Goal: Transaction & Acquisition: Download file/media

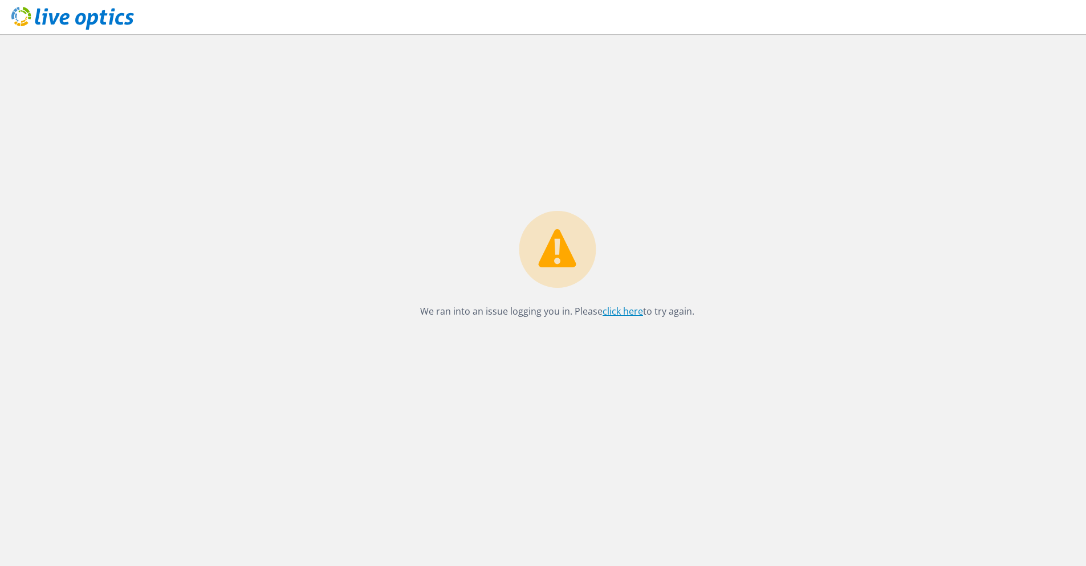
click at [620, 307] on link "click here" at bounding box center [623, 311] width 40 height 13
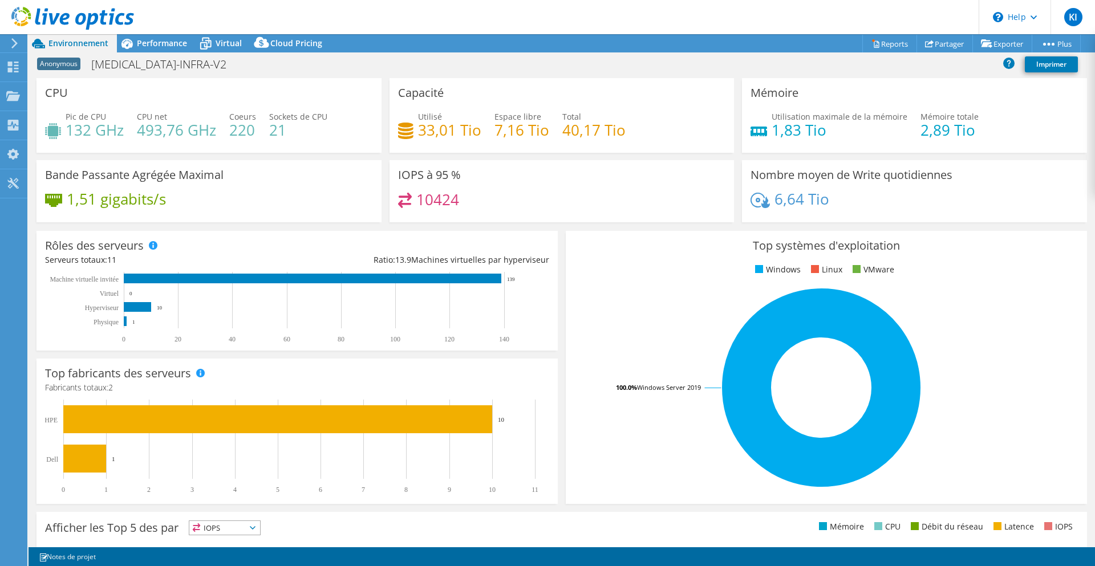
select select "USD"
click at [892, 44] on link "Reports" at bounding box center [889, 44] width 55 height 18
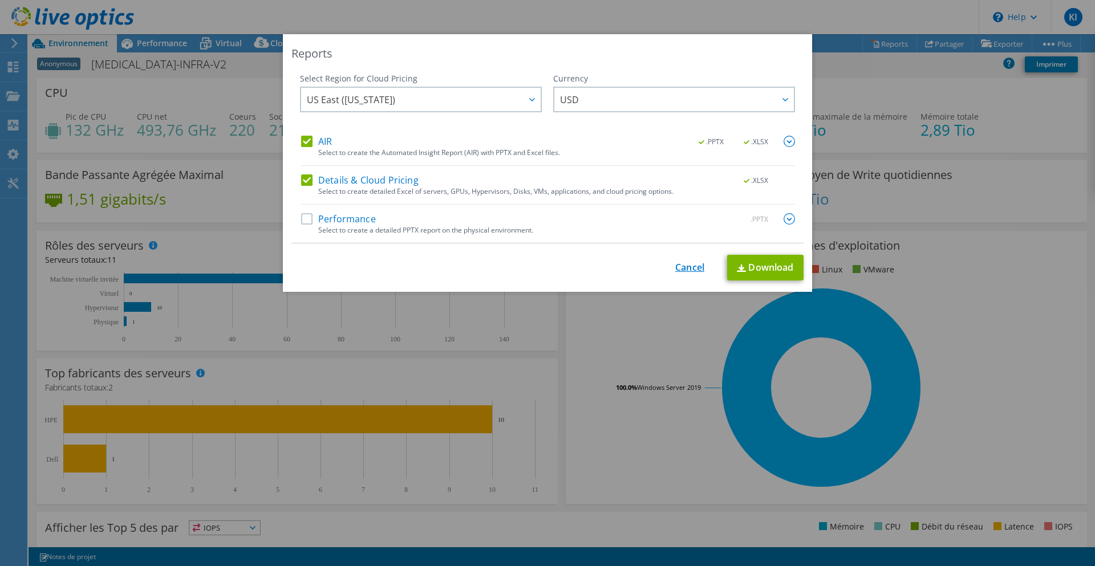
click at [680, 269] on link "Cancel" at bounding box center [689, 267] width 29 height 11
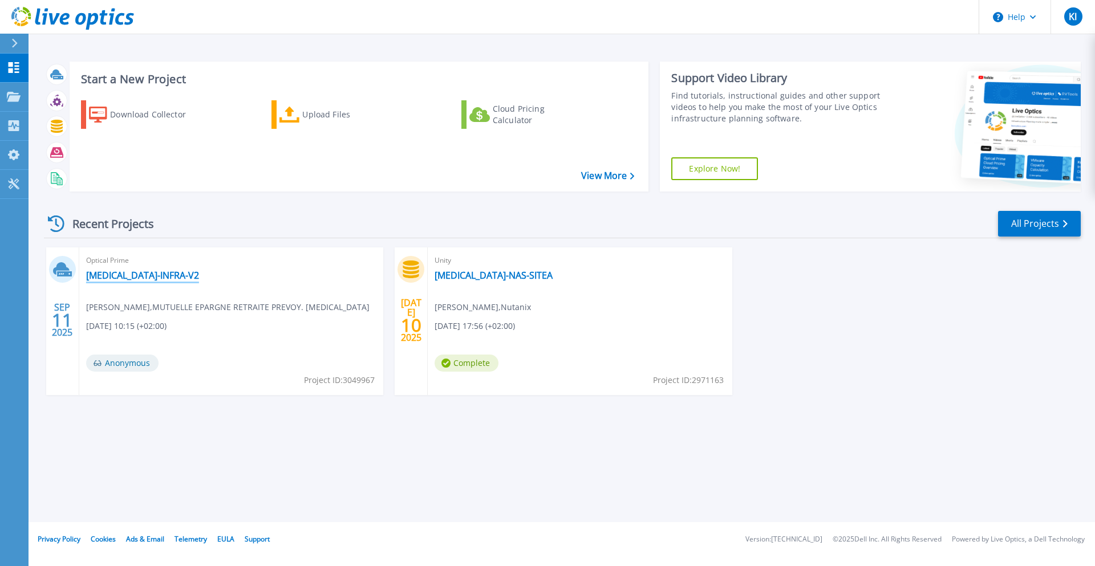
click at [132, 278] on link "CARAC-INFRA-V2" at bounding box center [142, 275] width 113 height 11
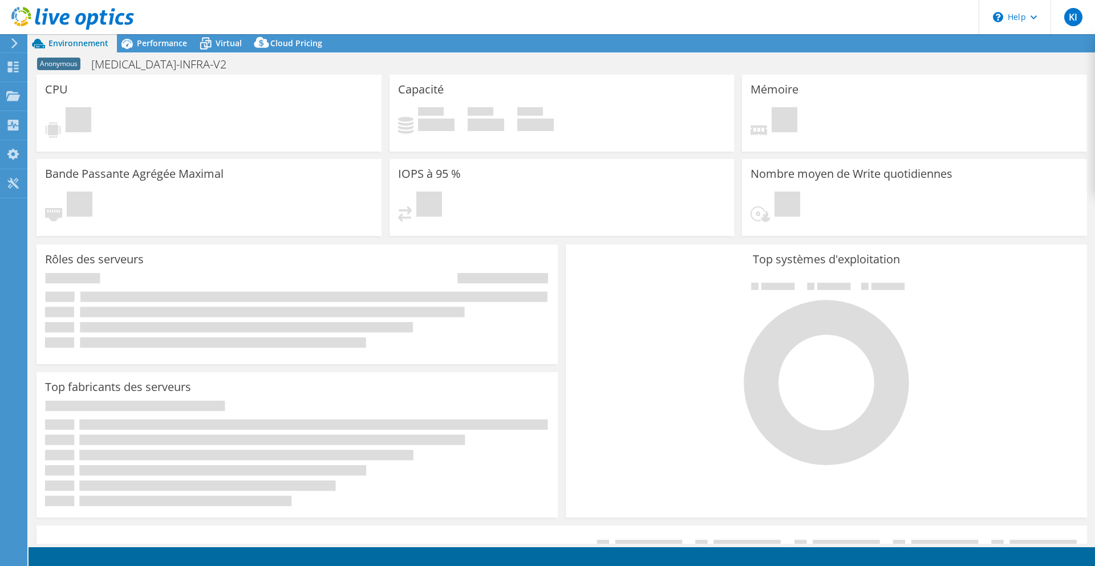
select select "USD"
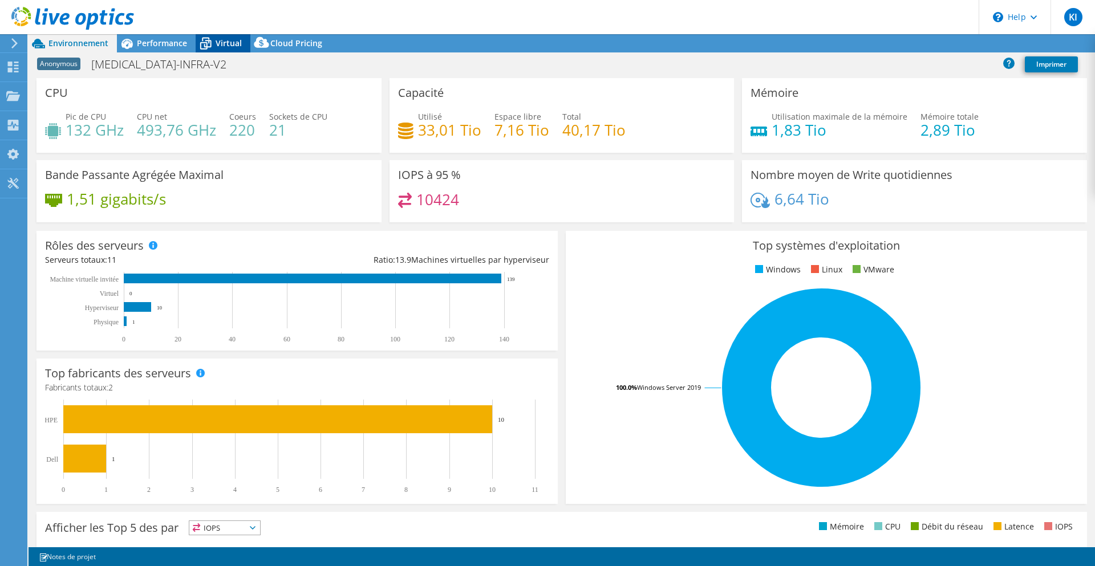
click at [208, 44] on icon at bounding box center [206, 44] width 20 height 20
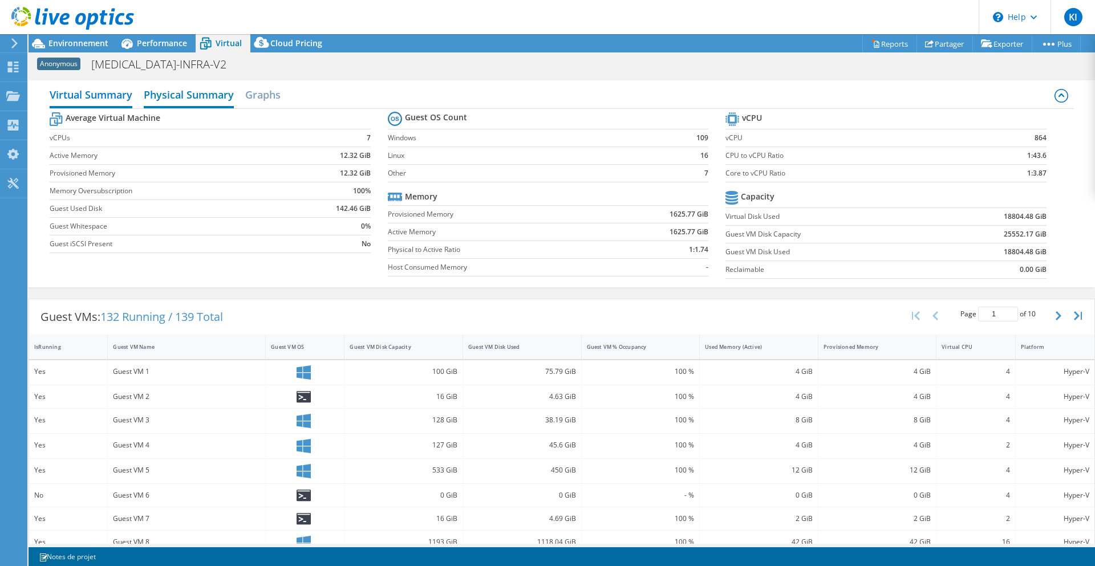
click at [210, 94] on h2 "Physical Summary" at bounding box center [189, 95] width 90 height 25
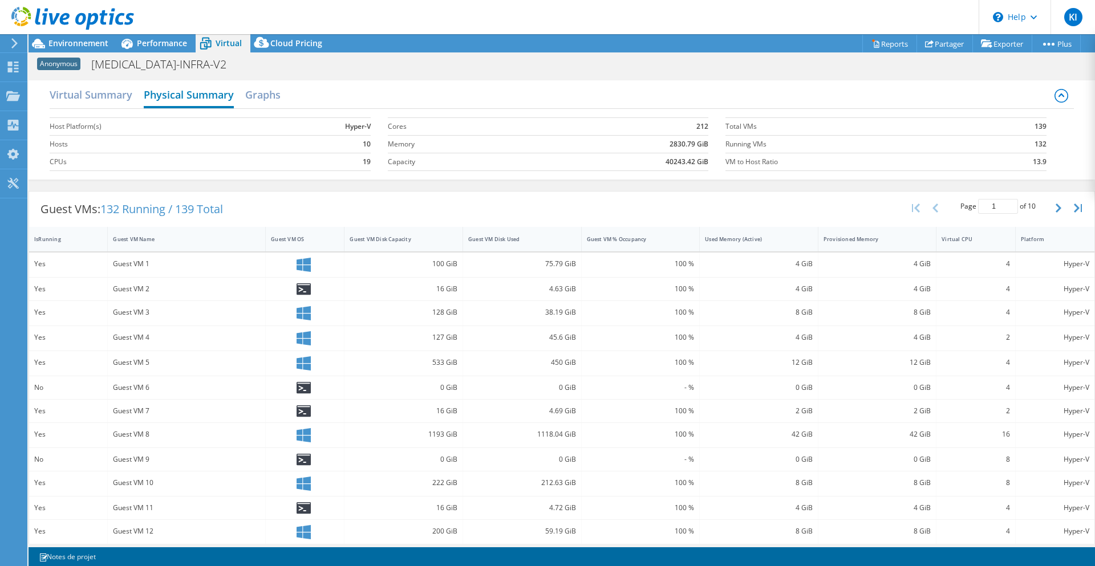
drag, startPoint x: 198, startPoint y: 95, endPoint x: 182, endPoint y: 95, distance: 16.0
click at [182, 95] on h2 "Physical Summary" at bounding box center [189, 95] width 90 height 25
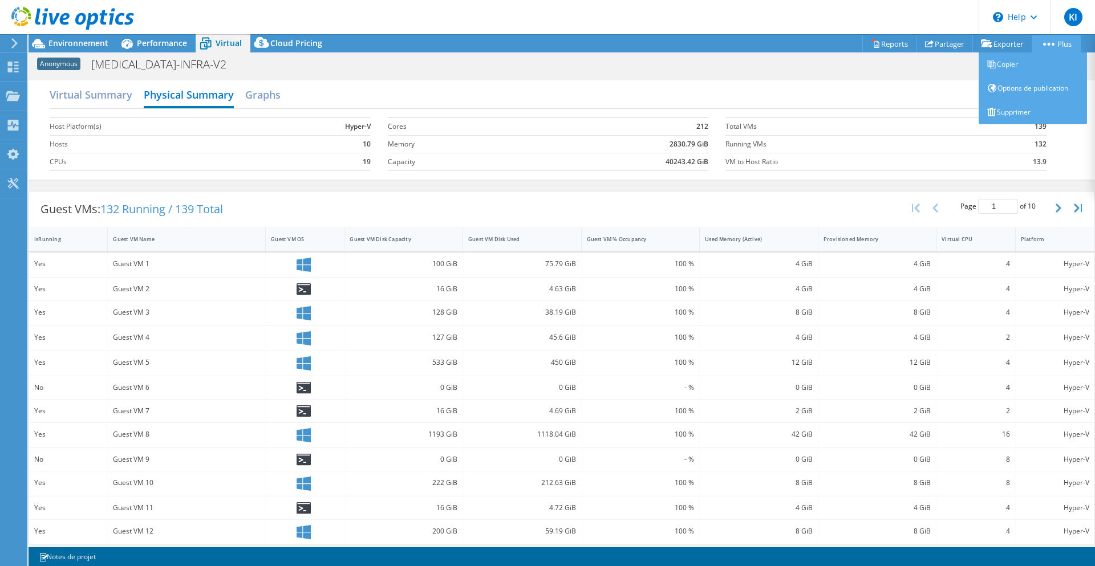
click at [1036, 45] on link "Plus" at bounding box center [1056, 44] width 49 height 18
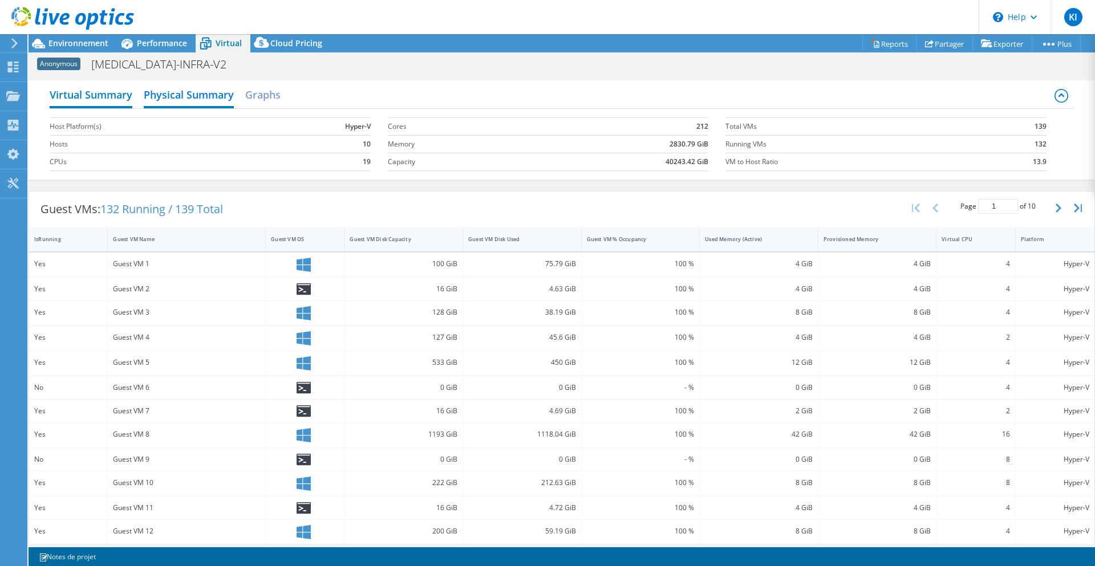
click at [78, 96] on h2 "Virtual Summary" at bounding box center [91, 95] width 83 height 25
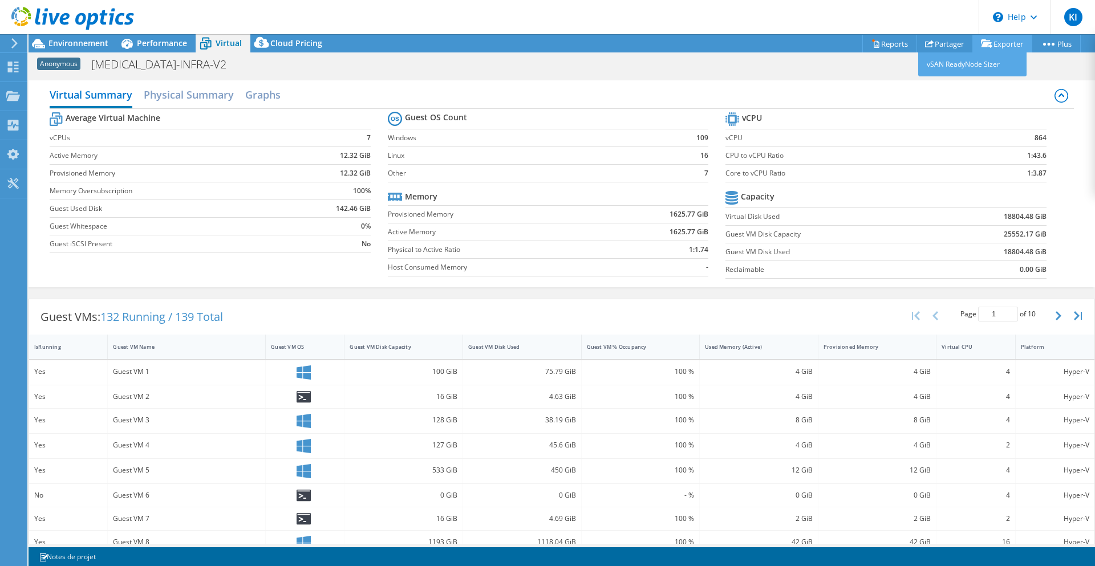
click at [985, 48] on icon at bounding box center [986, 43] width 11 height 9
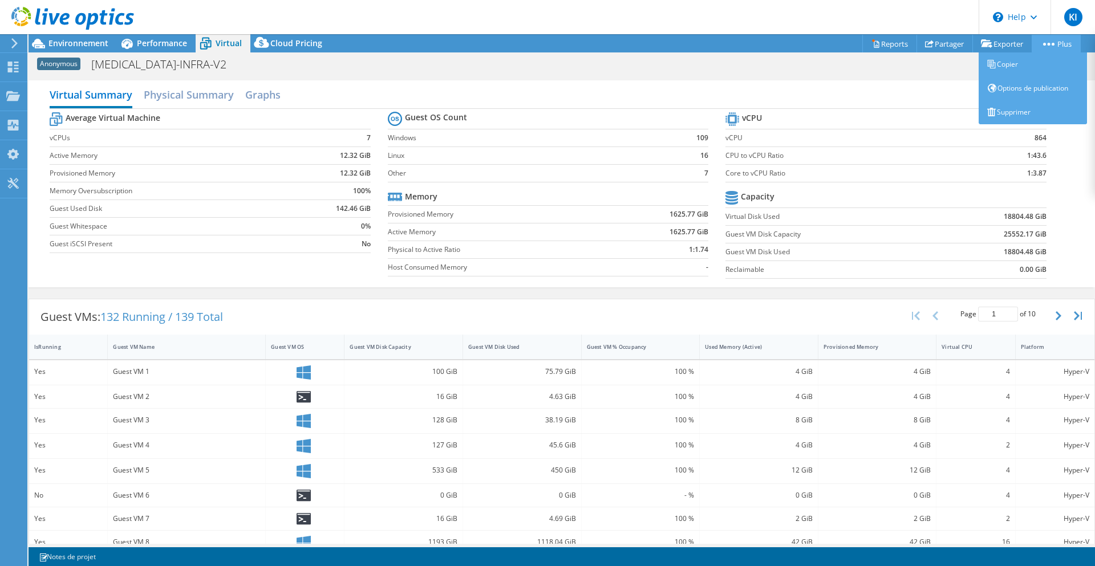
click at [1043, 48] on link "Plus" at bounding box center [1056, 44] width 49 height 18
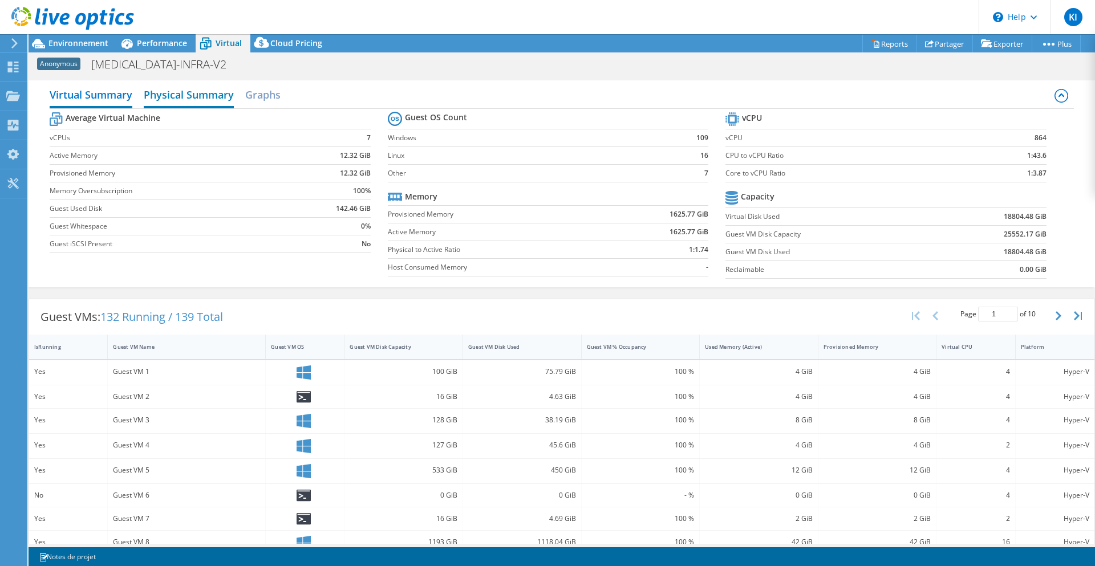
click at [188, 99] on h2 "Physical Summary" at bounding box center [189, 95] width 90 height 25
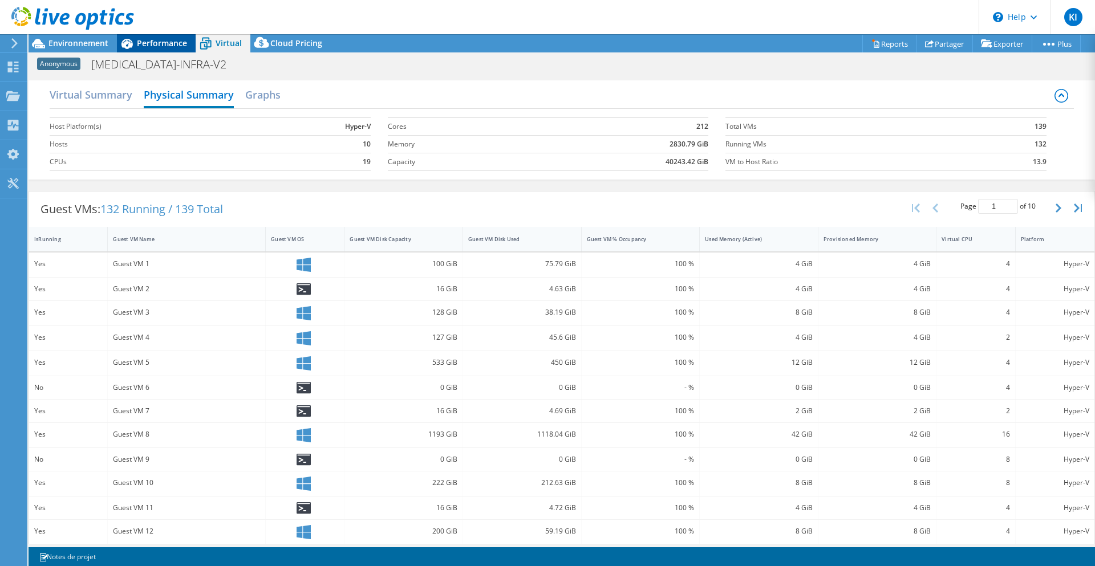
click at [141, 44] on span "Performance" at bounding box center [162, 43] width 50 height 11
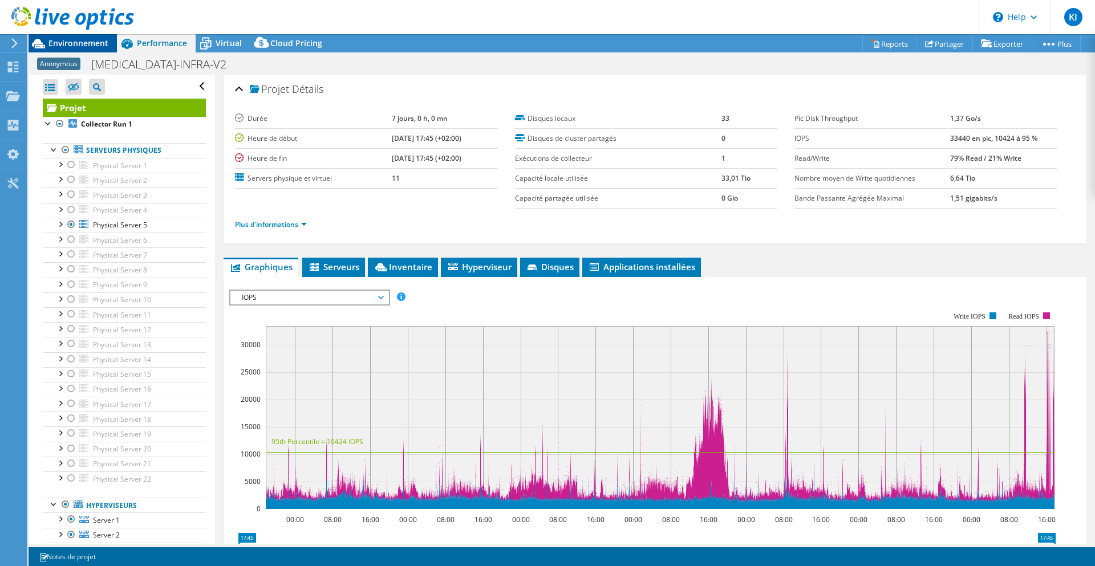
click at [88, 42] on span "Environnement" at bounding box center [78, 43] width 60 height 11
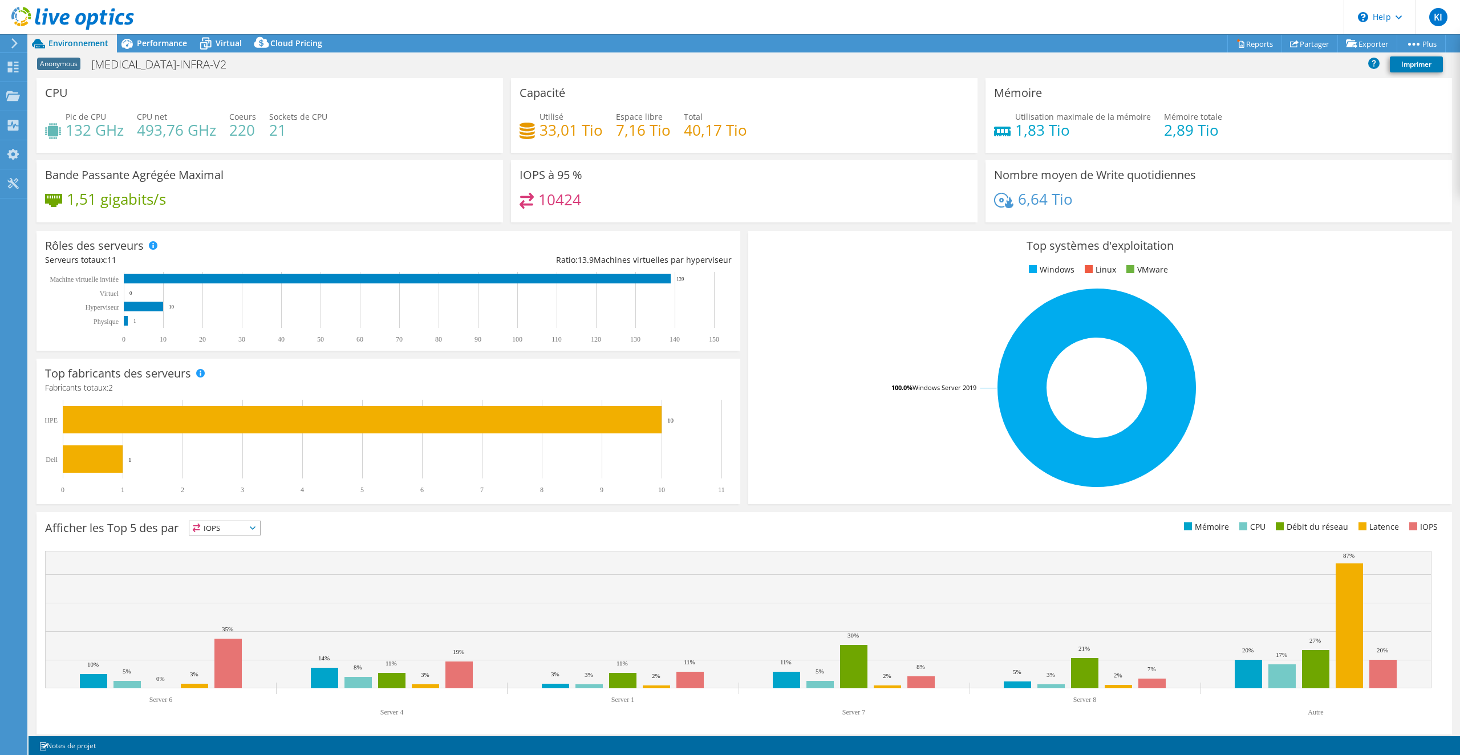
click at [246, 521] on div "IOPS IOPS" at bounding box center [225, 528] width 72 height 15
click at [236, 566] on li "CPU" at bounding box center [224, 575] width 71 height 16
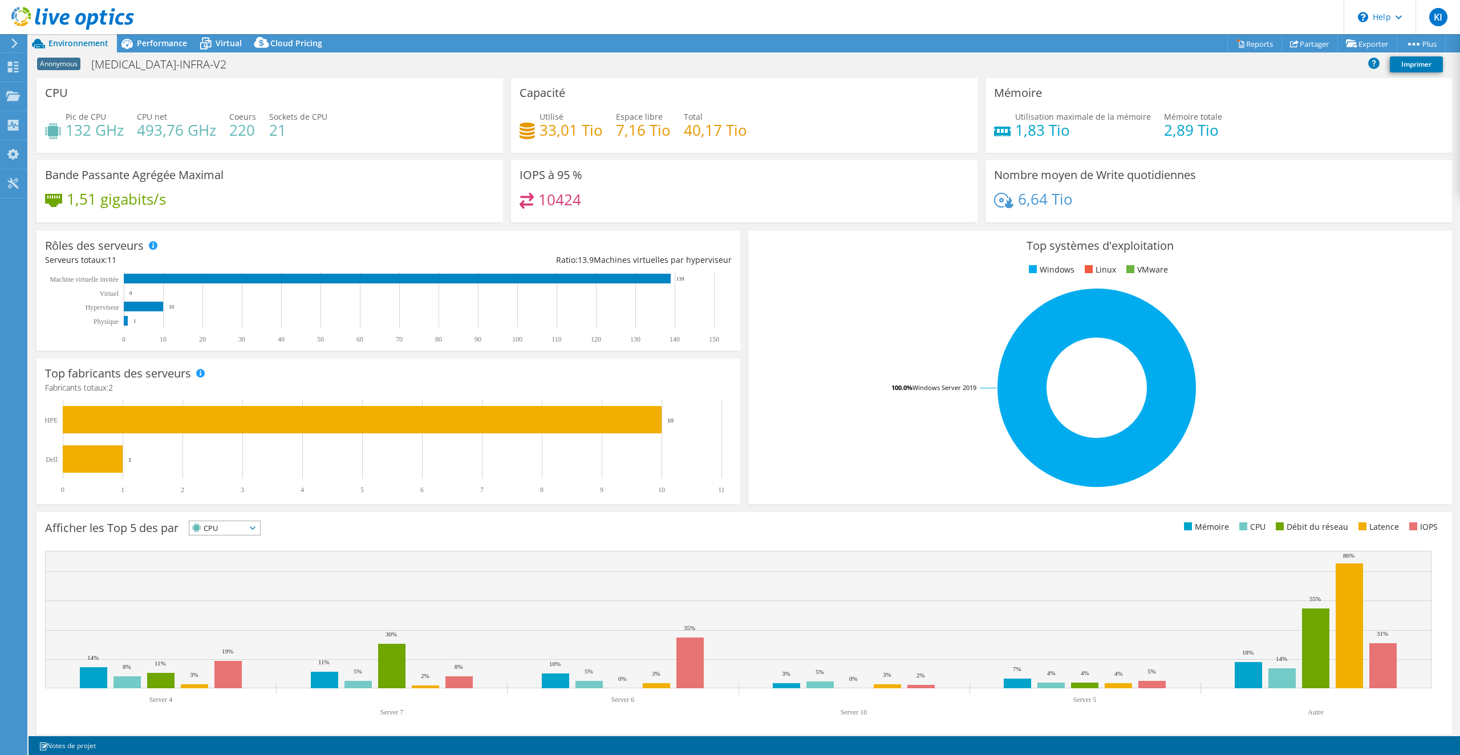
click at [240, 529] on span "CPU" at bounding box center [217, 528] width 56 height 14
click at [247, 544] on li "IOPS" at bounding box center [224, 543] width 71 height 16
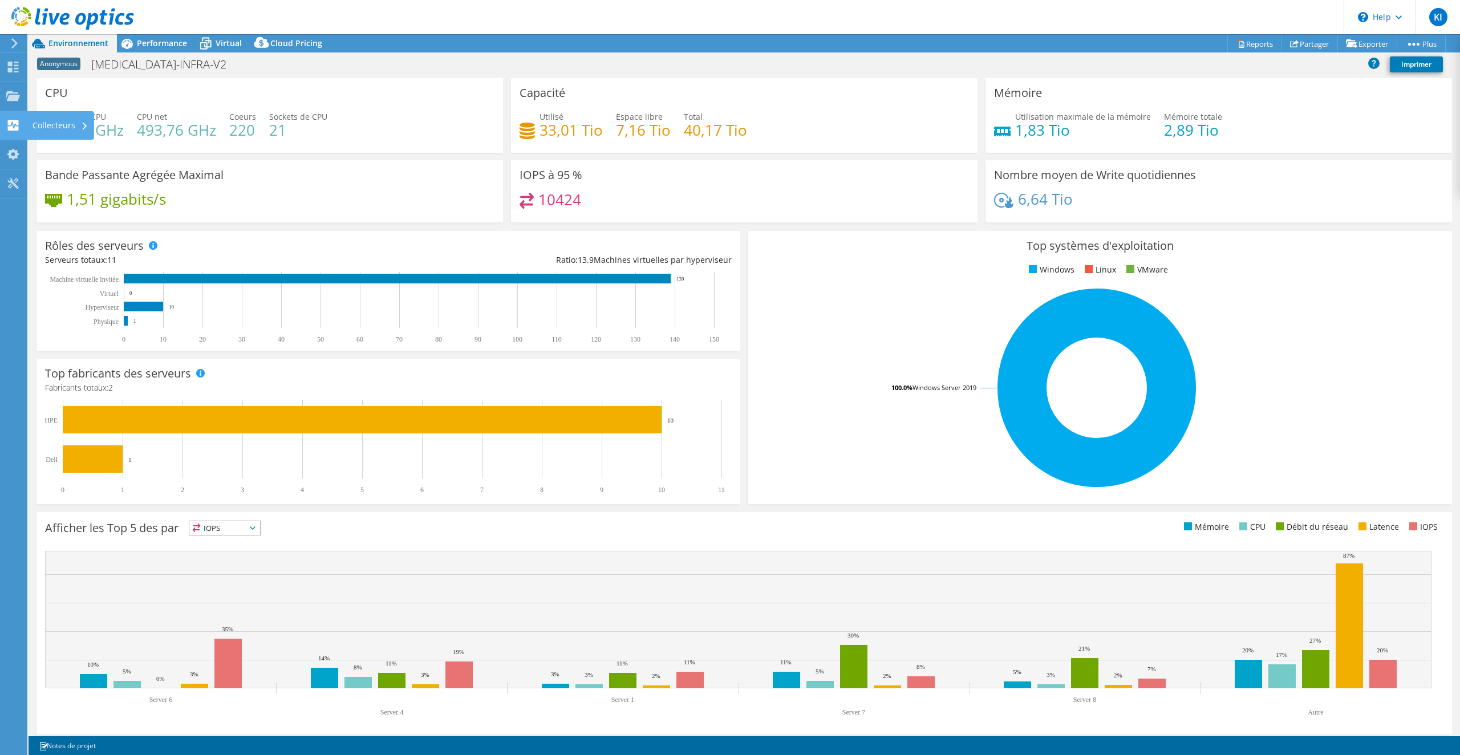
click at [14, 124] on use at bounding box center [13, 125] width 11 height 11
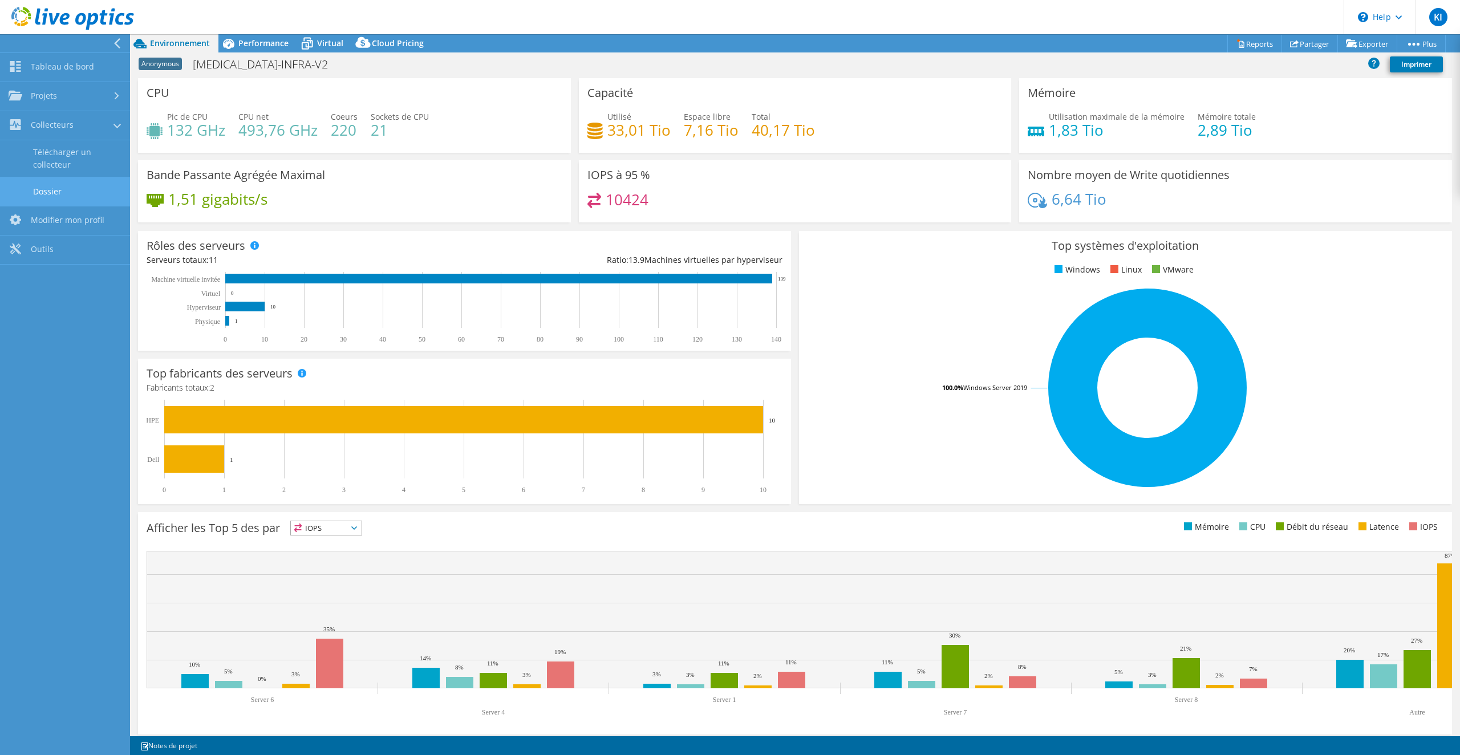
click at [73, 190] on link "Dossier" at bounding box center [65, 191] width 130 height 29
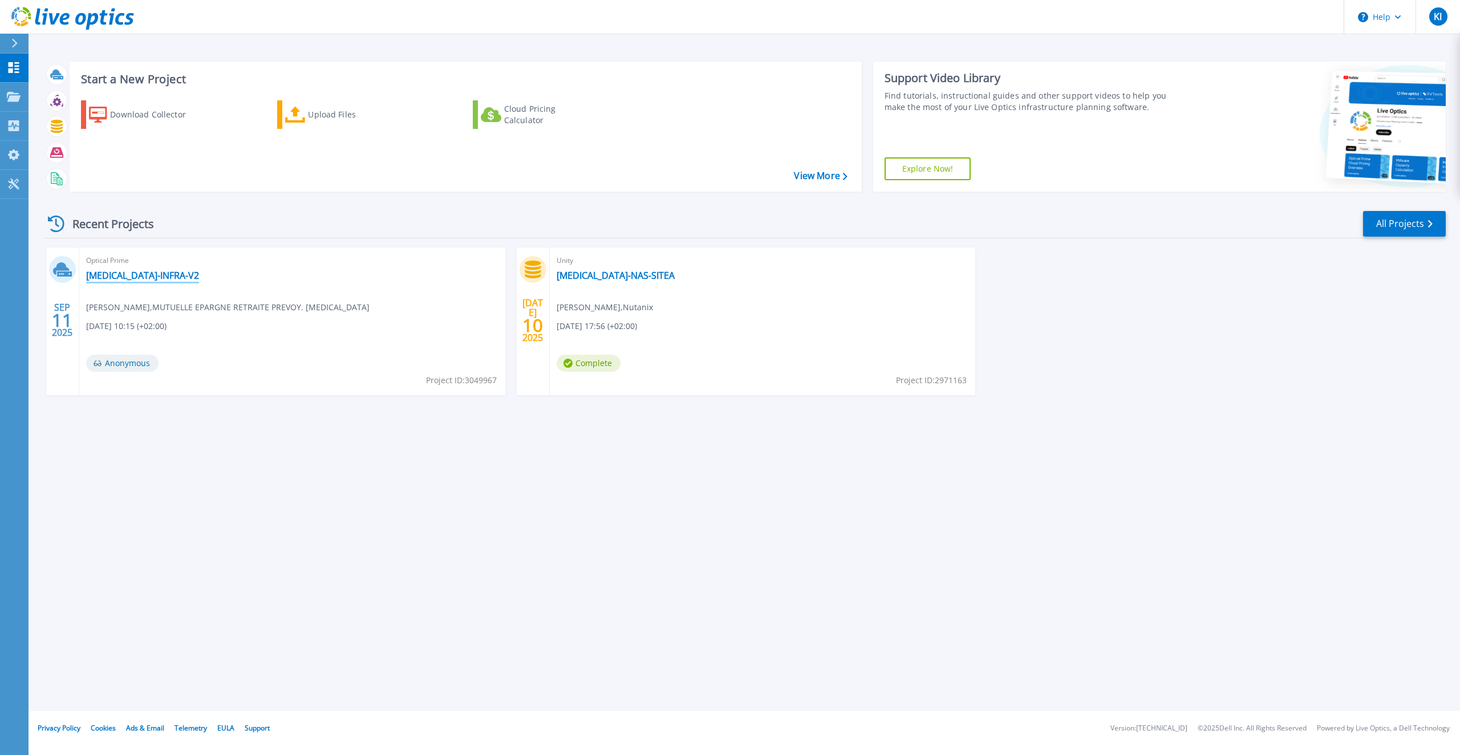
click at [141, 272] on link "[MEDICAL_DATA]-INFRA-V2" at bounding box center [142, 275] width 113 height 11
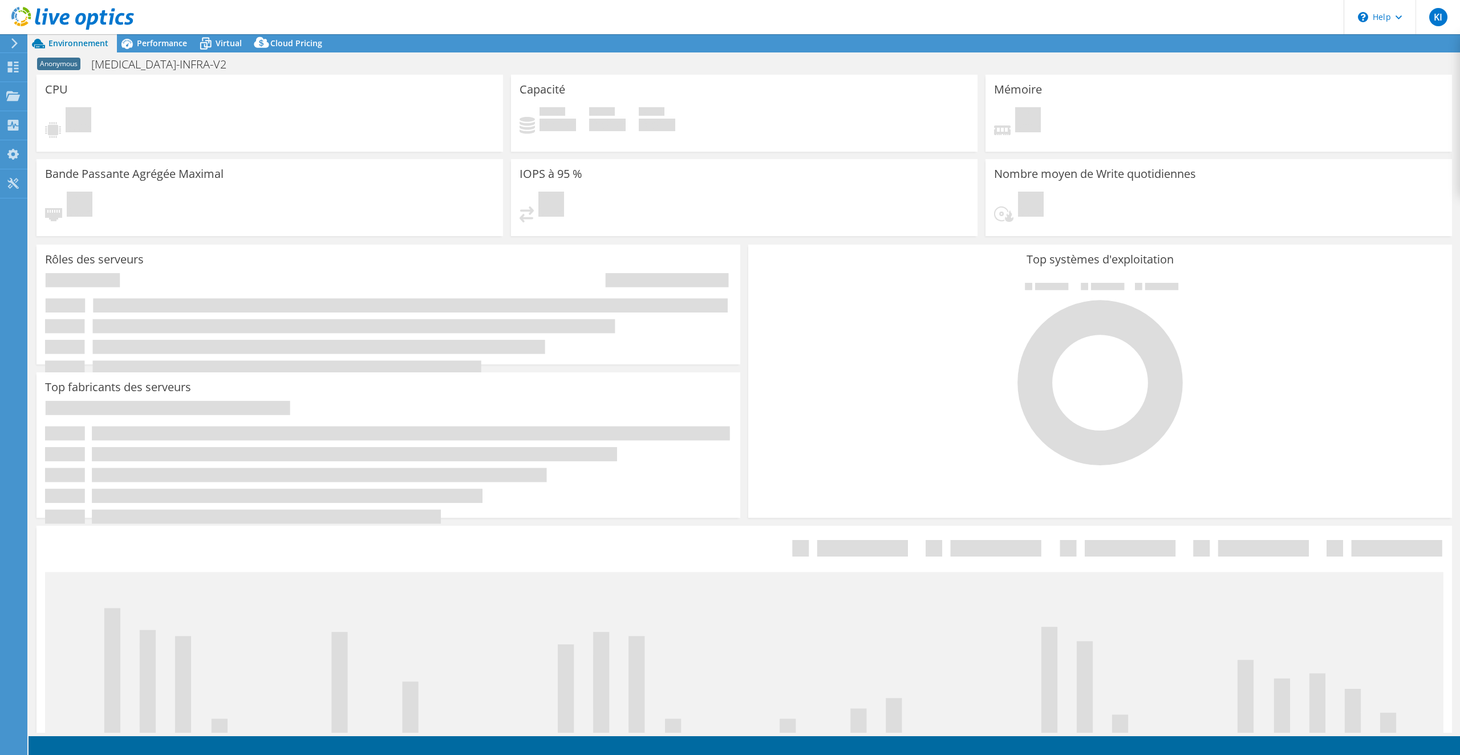
select select "USD"
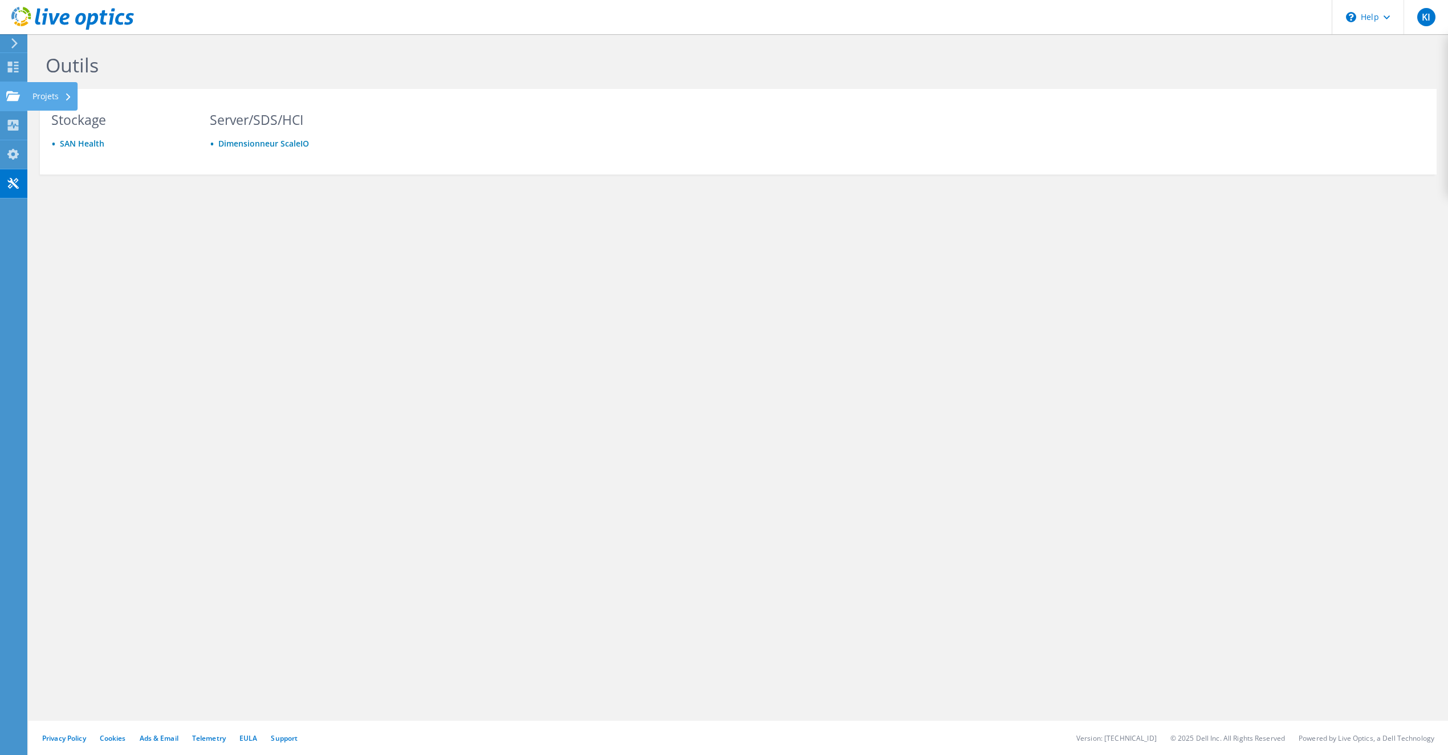
click at [16, 99] on use at bounding box center [13, 96] width 14 height 10
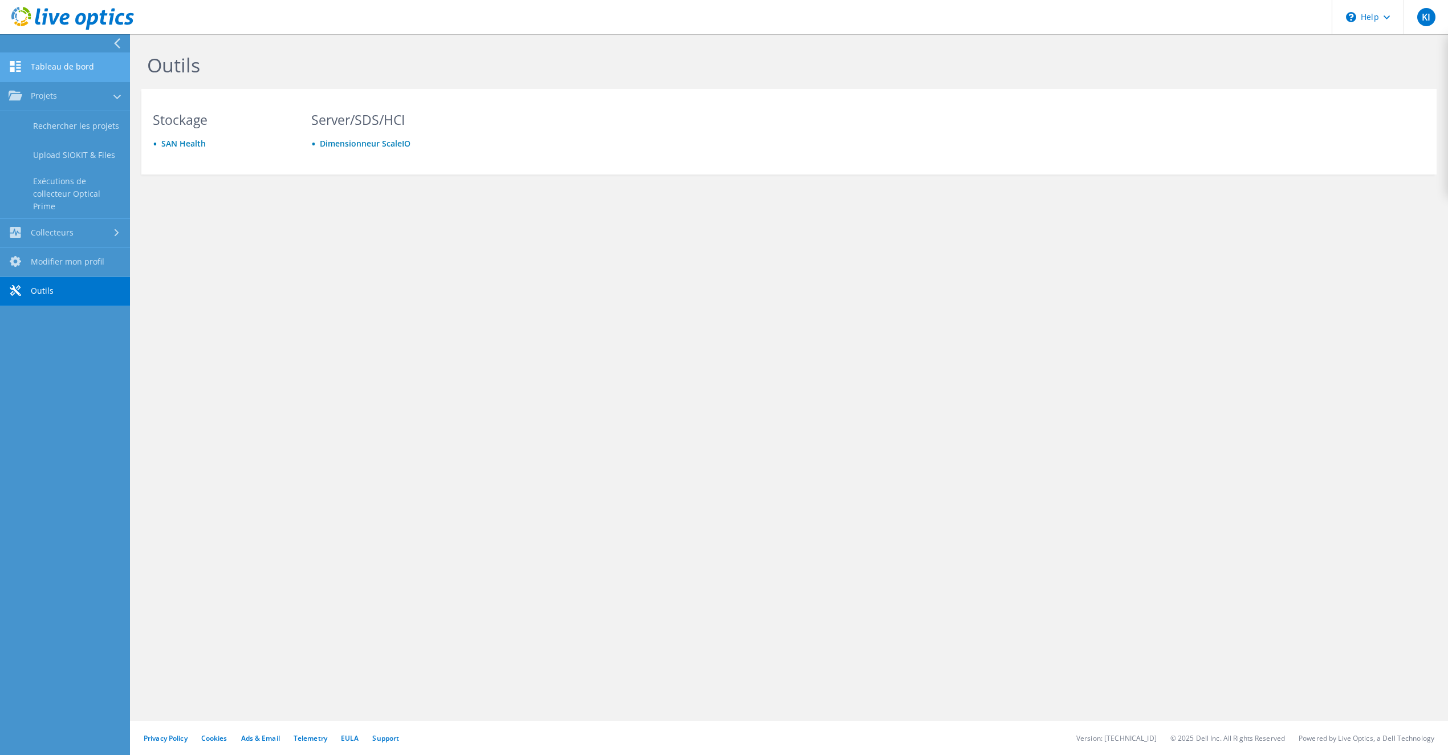
click at [71, 64] on link "Tableau de bord" at bounding box center [65, 67] width 130 height 29
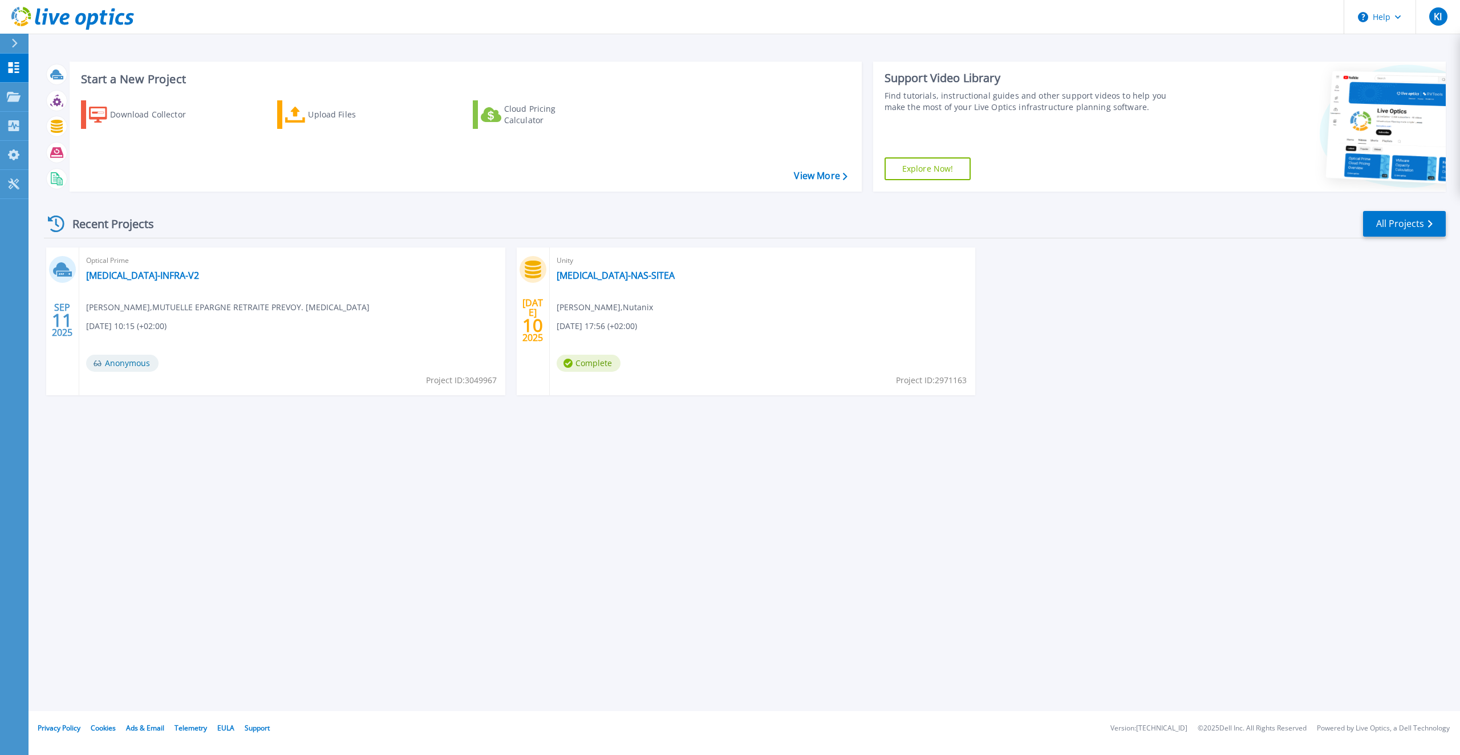
click at [131, 268] on div "Optical Prime [MEDICAL_DATA]-INFRA-V2 [PERSON_NAME] , MUTUELLE EPARGNE RETRAITE…" at bounding box center [292, 321] width 426 height 148
click at [130, 272] on link "[MEDICAL_DATA]-INFRA-V2" at bounding box center [142, 275] width 113 height 11
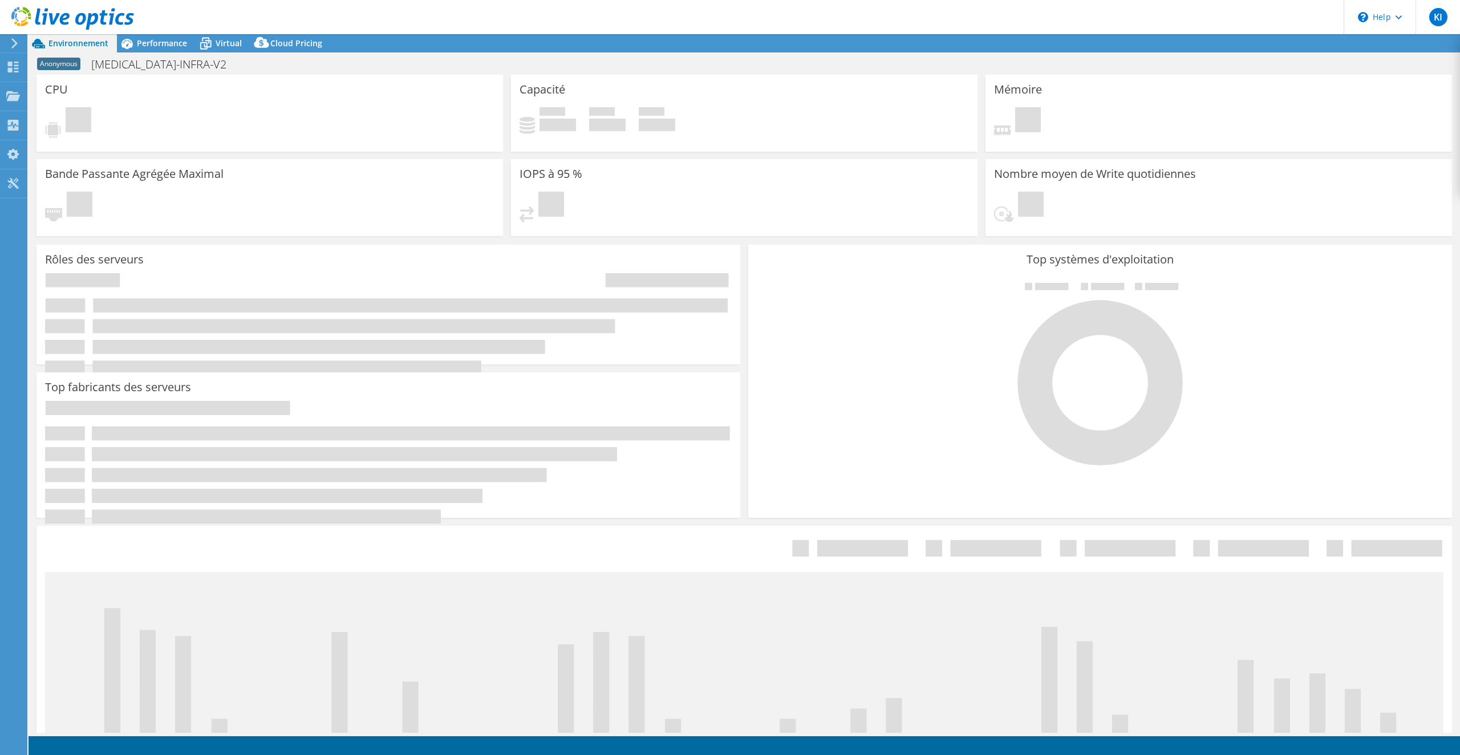
select select "USD"
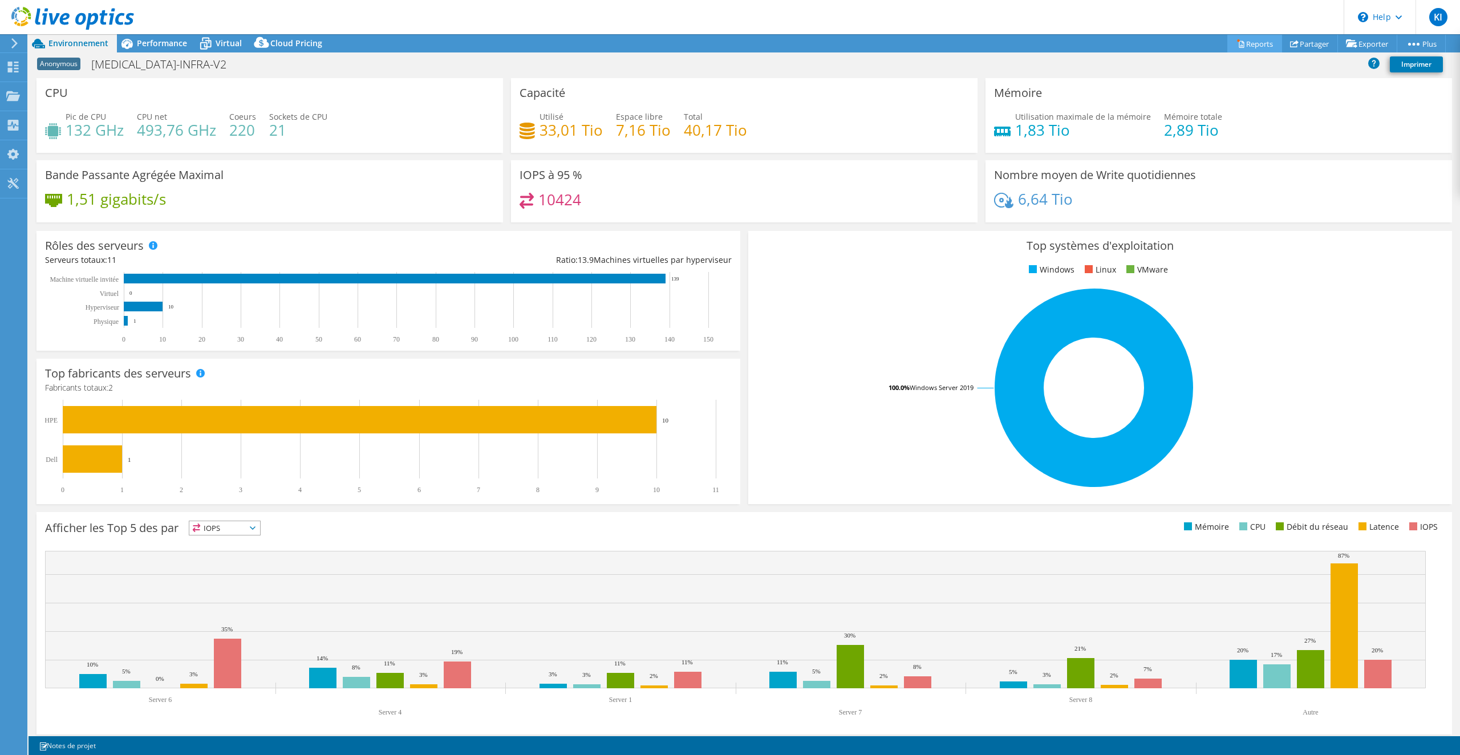
click at [1239, 46] on icon at bounding box center [1241, 44] width 5 height 7
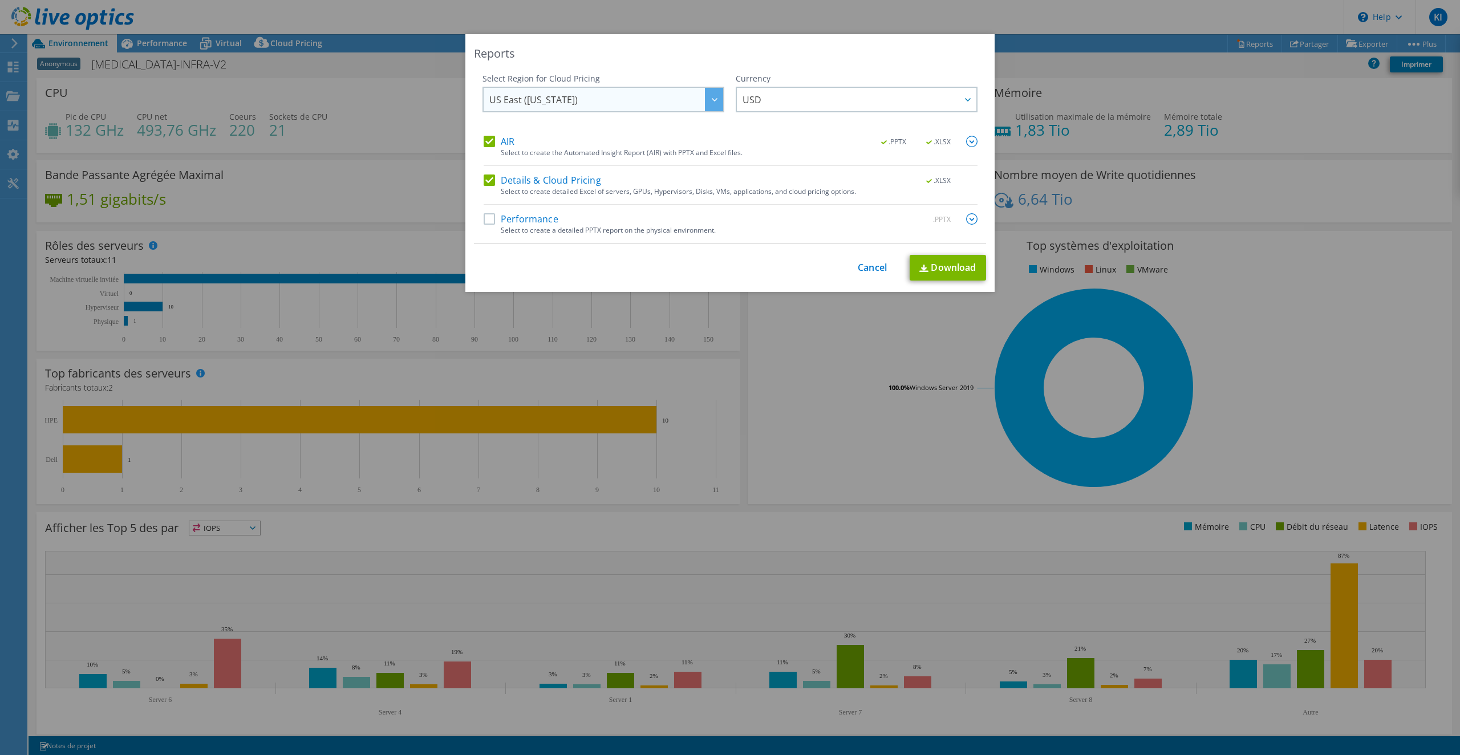
click at [598, 97] on span "US East ([US_STATE])" at bounding box center [606, 99] width 234 height 23
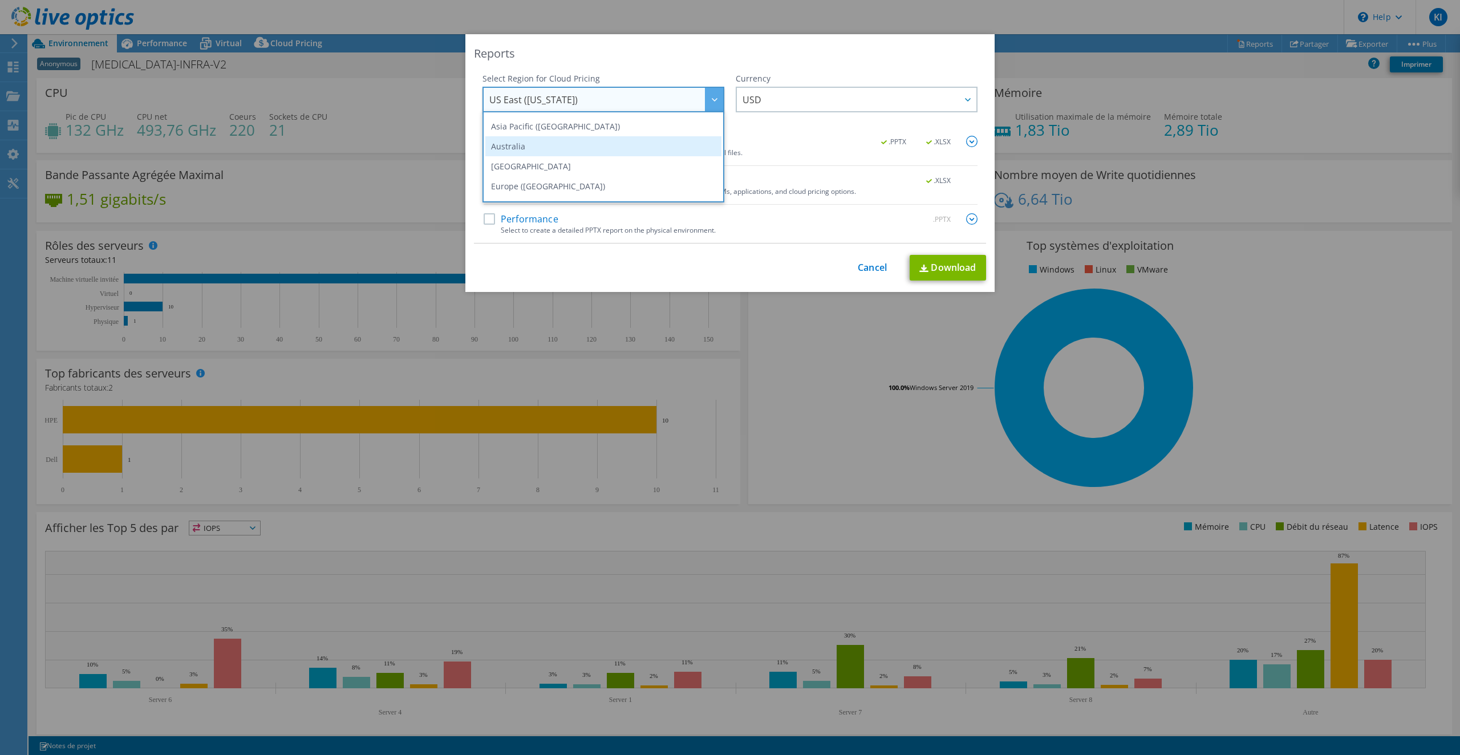
scroll to position [153, 0]
click at [591, 136] on li "Europe ([GEOGRAPHIC_DATA])" at bounding box center [603, 130] width 236 height 20
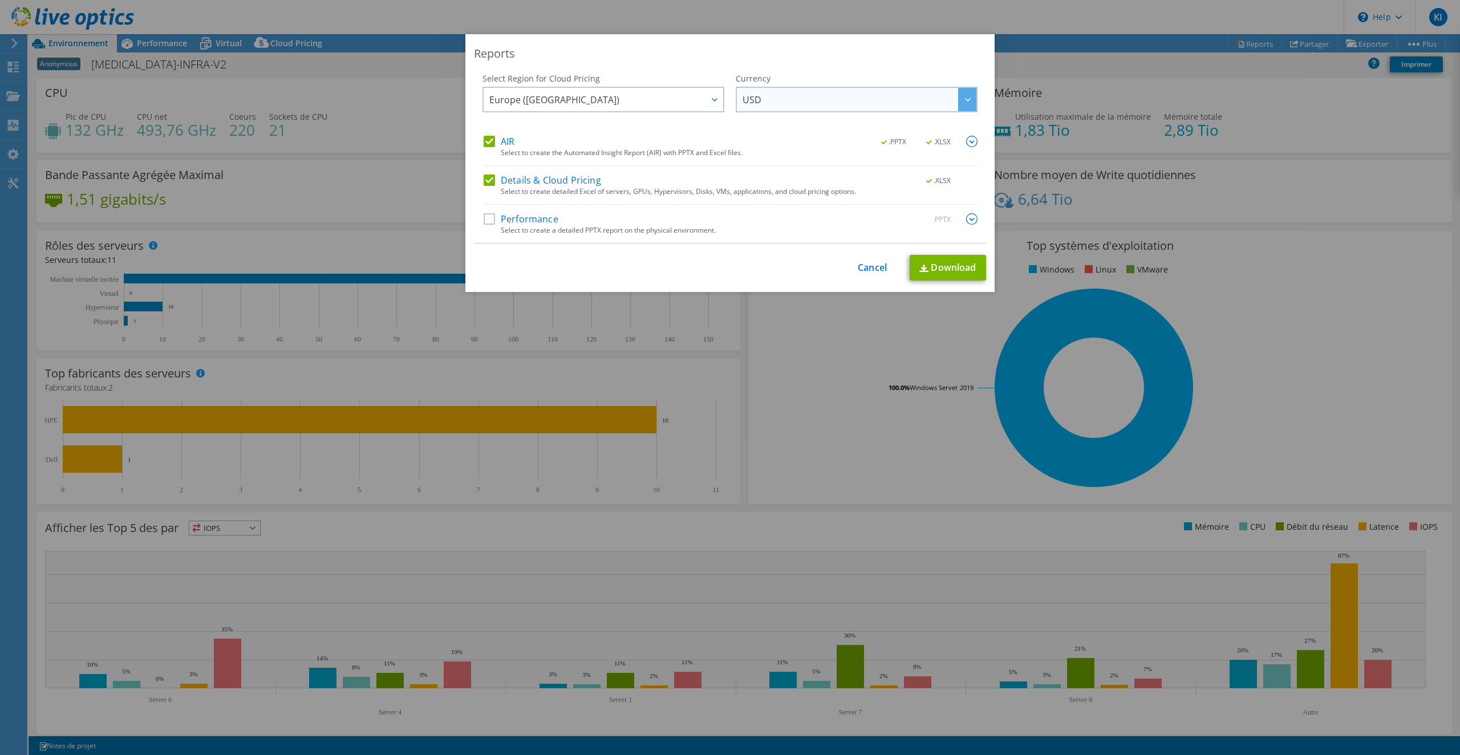
click at [766, 101] on span "USD" at bounding box center [859, 99] width 234 height 23
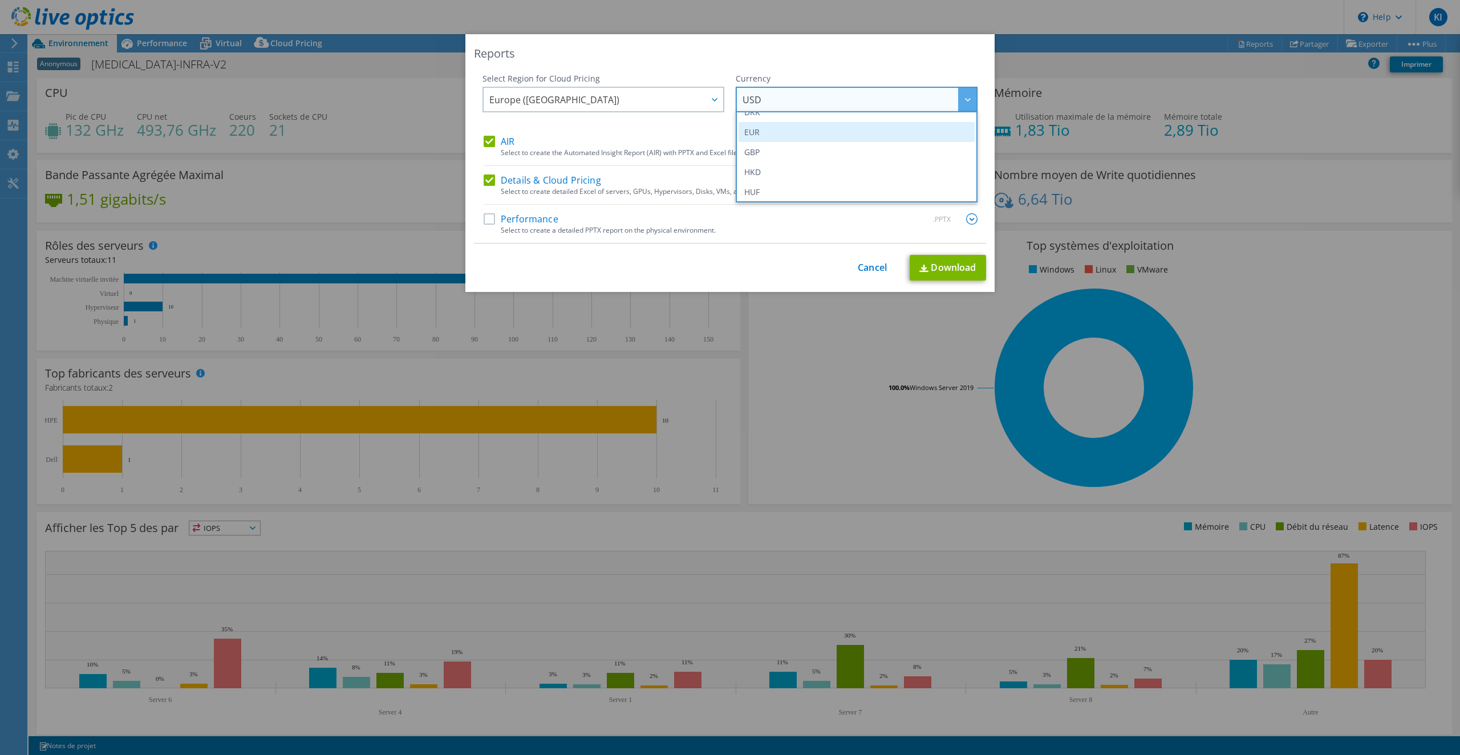
click at [772, 126] on li "EUR" at bounding box center [856, 132] width 236 height 20
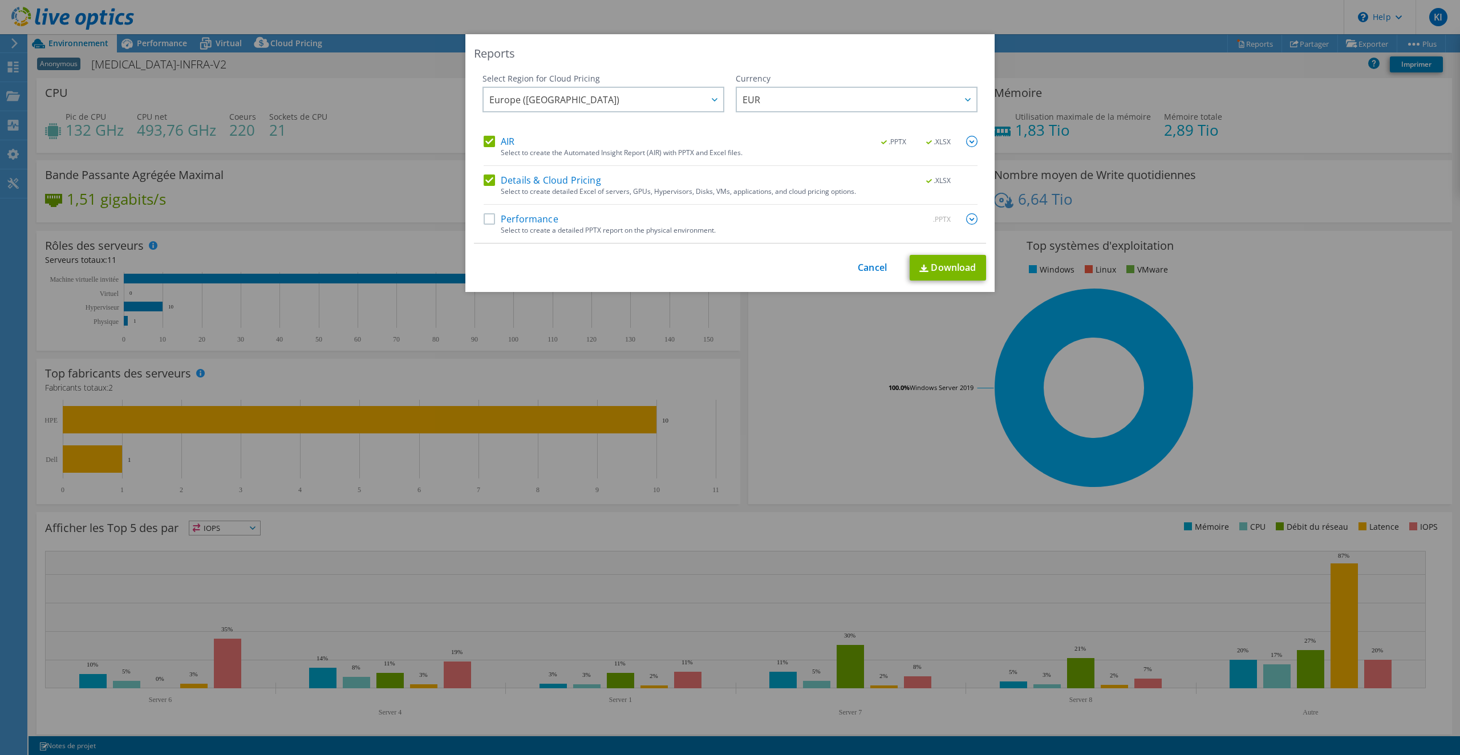
click at [484, 221] on label "Performance" at bounding box center [521, 218] width 75 height 11
click at [0, 0] on input "Performance" at bounding box center [0, 0] width 0 height 0
click at [933, 262] on link "Download" at bounding box center [948, 268] width 76 height 26
click at [969, 220] on img at bounding box center [971, 218] width 11 height 11
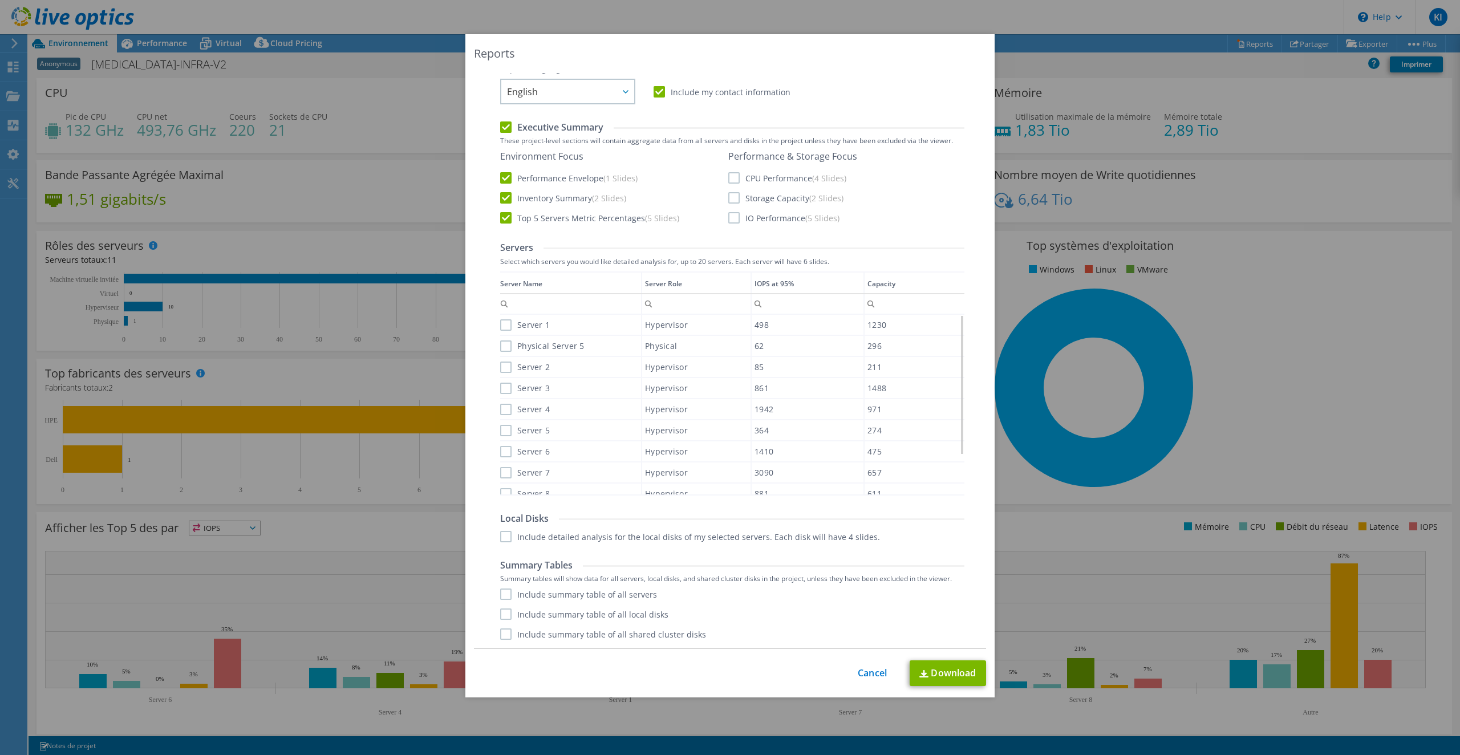
scroll to position [51, 0]
click at [502, 538] on label "Include detailed analysis for the local disks of my selected servers. Each disk…" at bounding box center [690, 536] width 380 height 11
click at [0, 0] on input "Include detailed analysis for the local disks of my selected servers. Each disk…" at bounding box center [0, 0] width 0 height 0
click at [500, 481] on label "Server 10" at bounding box center [527, 484] width 55 height 11
click at [0, 0] on input "Server 10" at bounding box center [0, 0] width 0 height 0
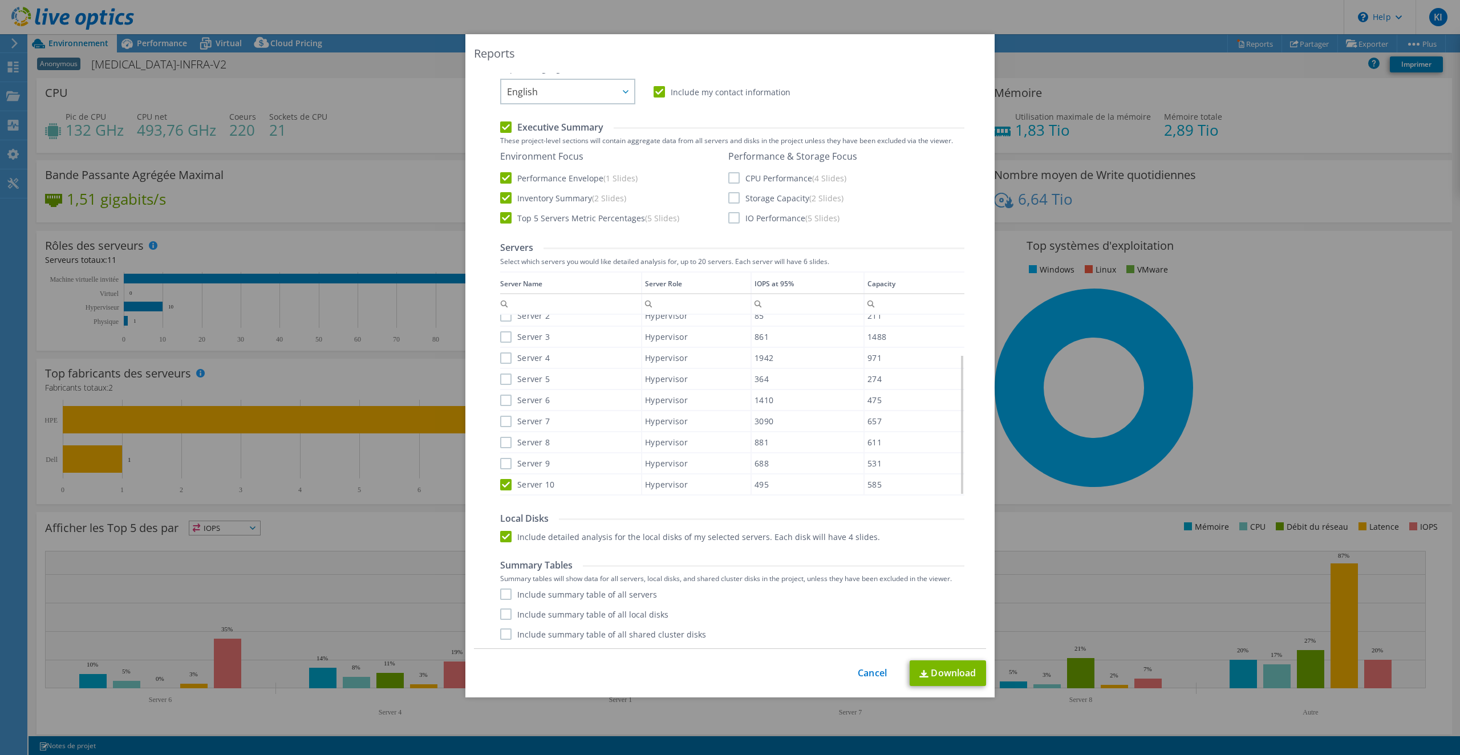
click at [500, 460] on label "Server 9" at bounding box center [525, 463] width 50 height 11
click at [0, 0] on input "Server 9" at bounding box center [0, 0] width 0 height 0
click at [500, 445] on div "Server 8" at bounding box center [570, 442] width 141 height 20
click at [500, 417] on label "Server 7" at bounding box center [525, 421] width 50 height 11
click at [0, 0] on input "Server 7" at bounding box center [0, 0] width 0 height 0
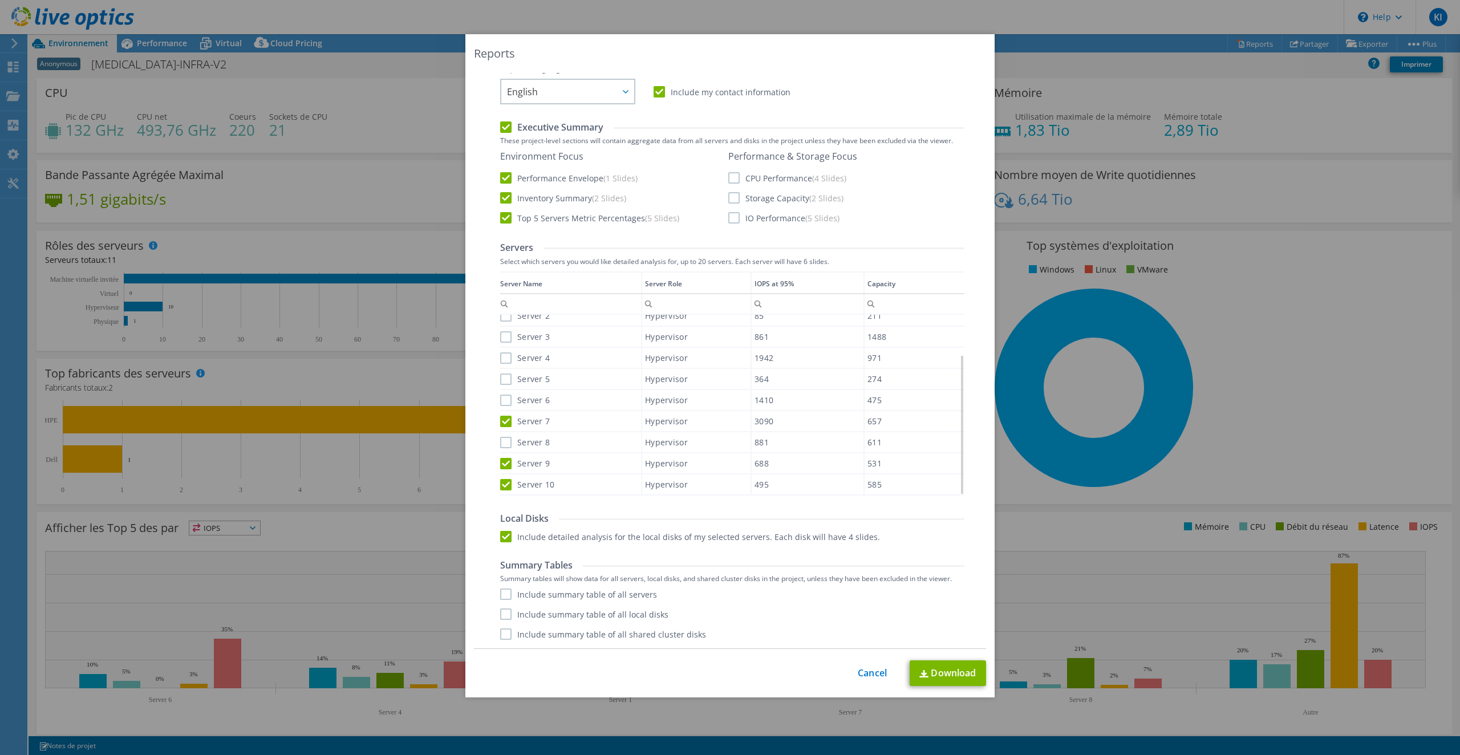
click at [500, 417] on div "Data grid" at bounding box center [501, 379] width 2 height 217
click at [500, 403] on label "Server 6" at bounding box center [525, 400] width 50 height 11
click at [0, 0] on input "Server 6" at bounding box center [0, 0] width 0 height 0
click at [500, 399] on label "Server 6" at bounding box center [525, 400] width 50 height 11
click at [0, 0] on input "Server 6" at bounding box center [0, 0] width 0 height 0
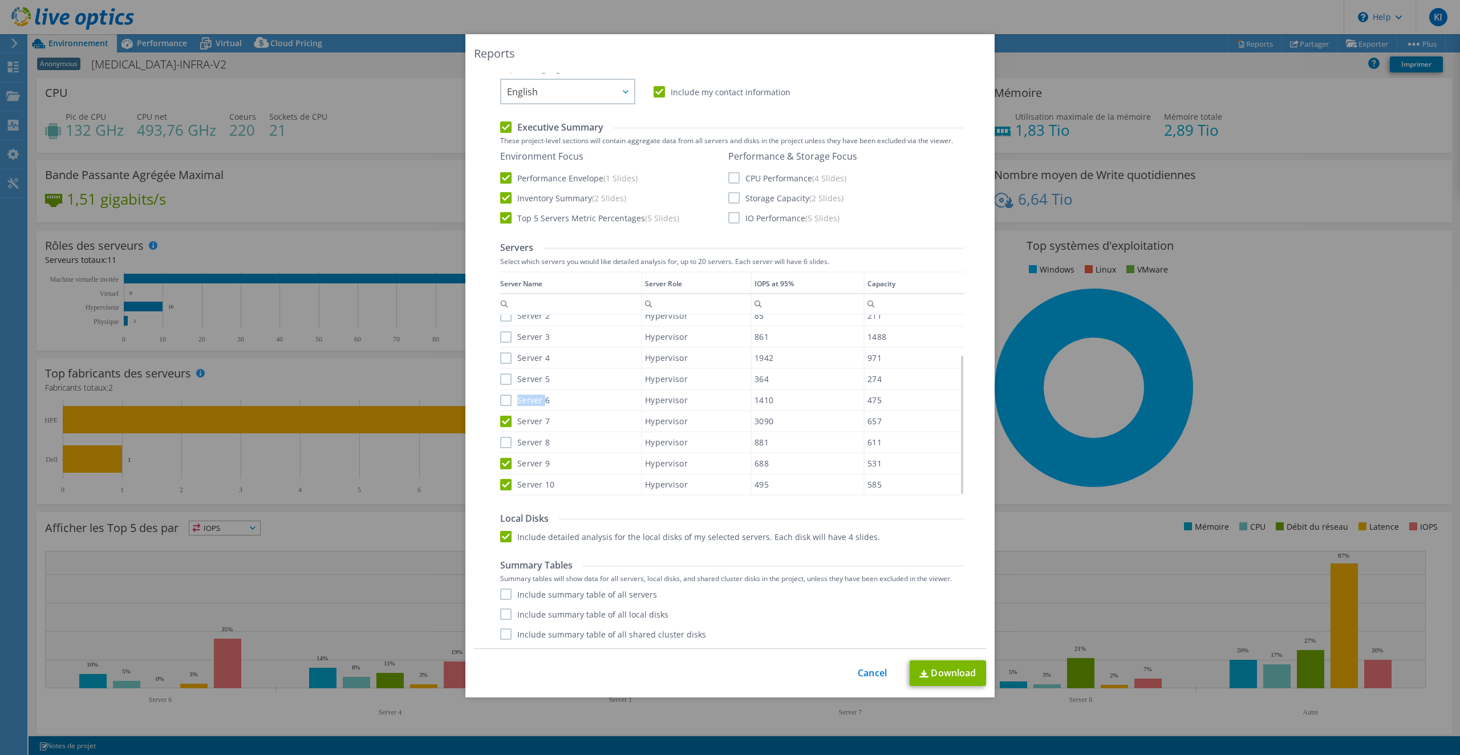
click at [500, 400] on label "Server 6" at bounding box center [525, 400] width 50 height 11
click at [0, 0] on input "Server 6" at bounding box center [0, 0] width 0 height 0
click at [500, 437] on label "Server 8" at bounding box center [525, 442] width 50 height 11
click at [0, 0] on input "Server 8" at bounding box center [0, 0] width 0 height 0
click at [502, 377] on label "Server 5" at bounding box center [525, 378] width 50 height 11
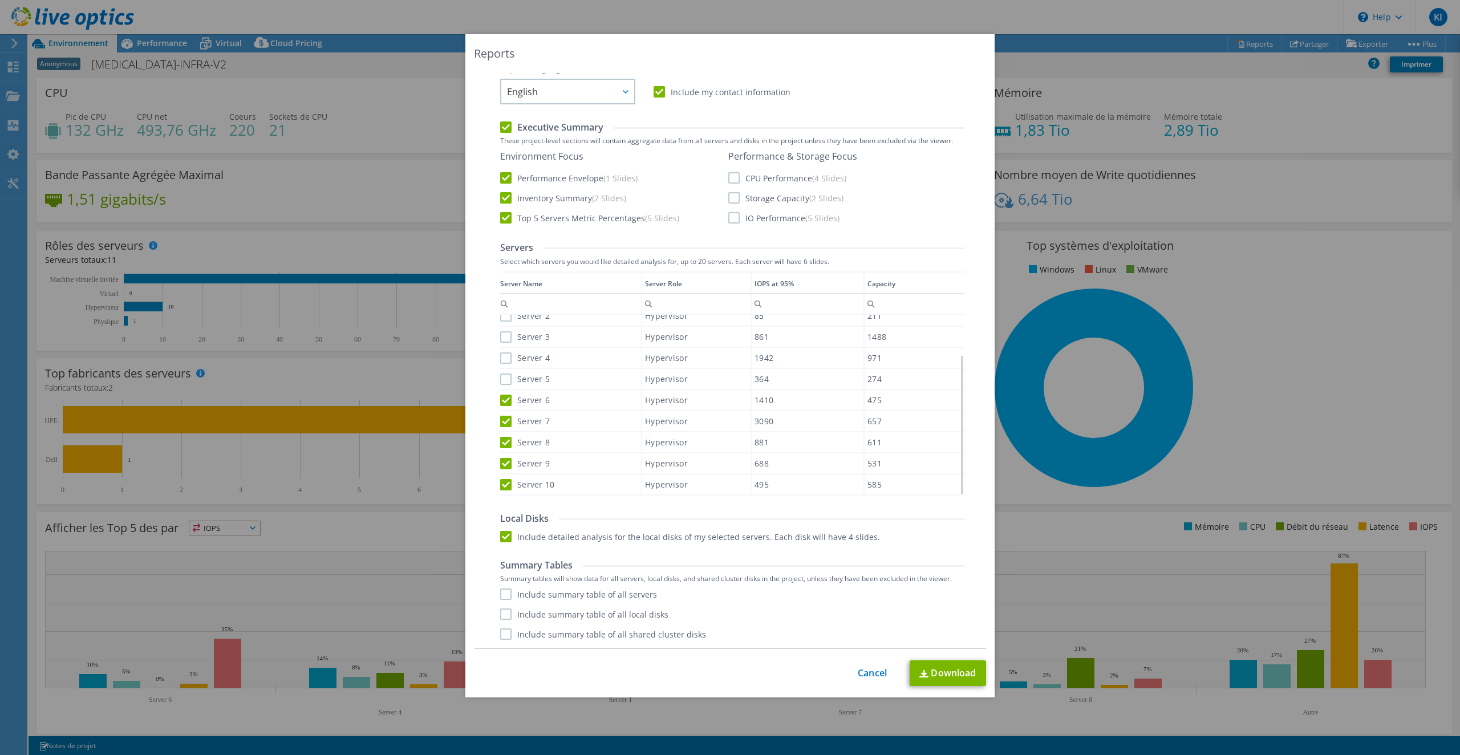
click at [0, 0] on input "Server 5" at bounding box center [0, 0] width 0 height 0
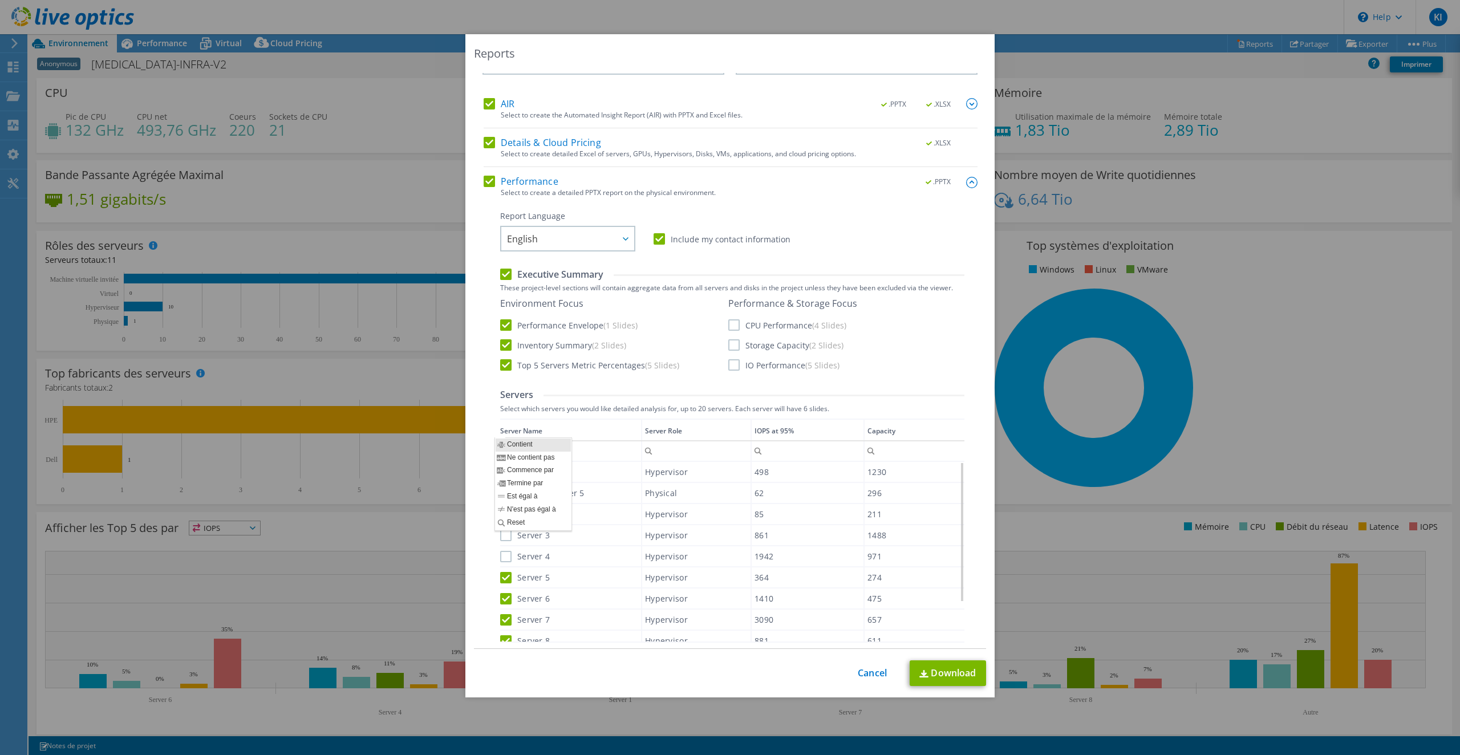
scroll to position [33, 0]
click at [500, 479] on label "Server 1" at bounding box center [525, 477] width 50 height 11
click at [0, 0] on input "Server 1" at bounding box center [0, 0] width 0 height 0
click at [500, 496] on label "Physical Server 5" at bounding box center [542, 498] width 84 height 11
click at [0, 0] on input "Physical Server 5" at bounding box center [0, 0] width 0 height 0
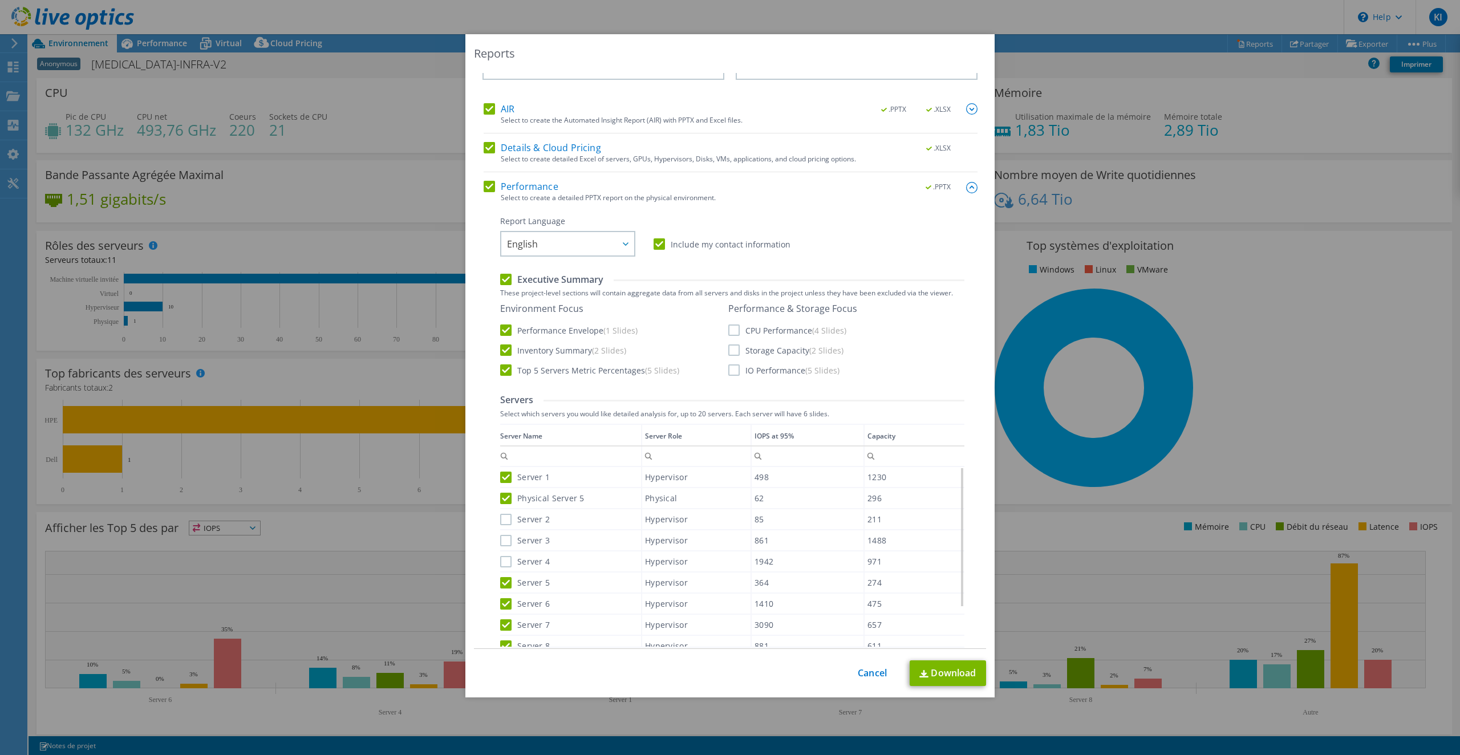
click at [503, 515] on label "Server 2" at bounding box center [525, 519] width 50 height 11
click at [0, 0] on input "Server 2" at bounding box center [0, 0] width 0 height 0
click at [501, 535] on label "Server 3" at bounding box center [525, 540] width 50 height 11
click at [0, 0] on input "Server 3" at bounding box center [0, 0] width 0 height 0
click at [501, 551] on div "Server 4" at bounding box center [570, 561] width 141 height 20
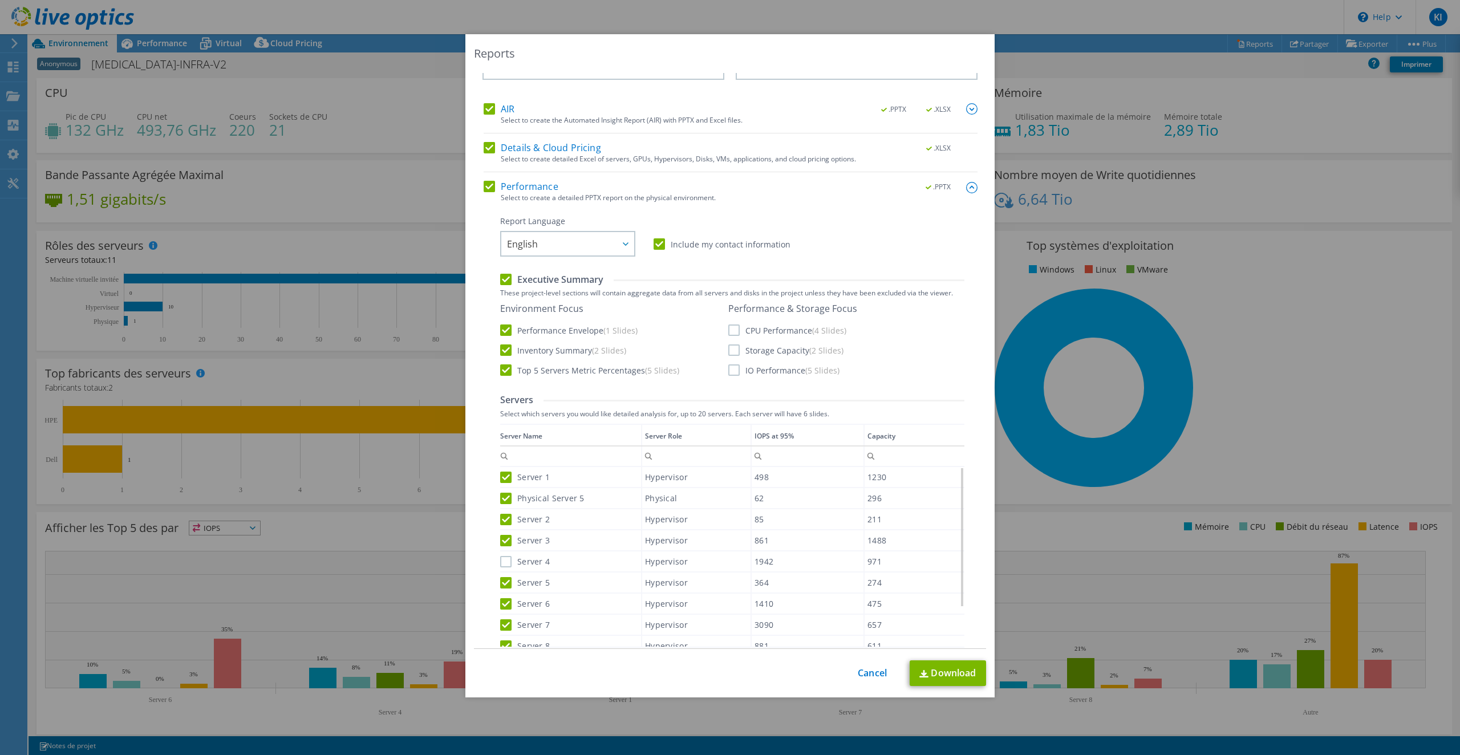
click at [500, 562] on label "Server 4" at bounding box center [525, 561] width 50 height 11
click at [0, 0] on input "Server 4" at bounding box center [0, 0] width 0 height 0
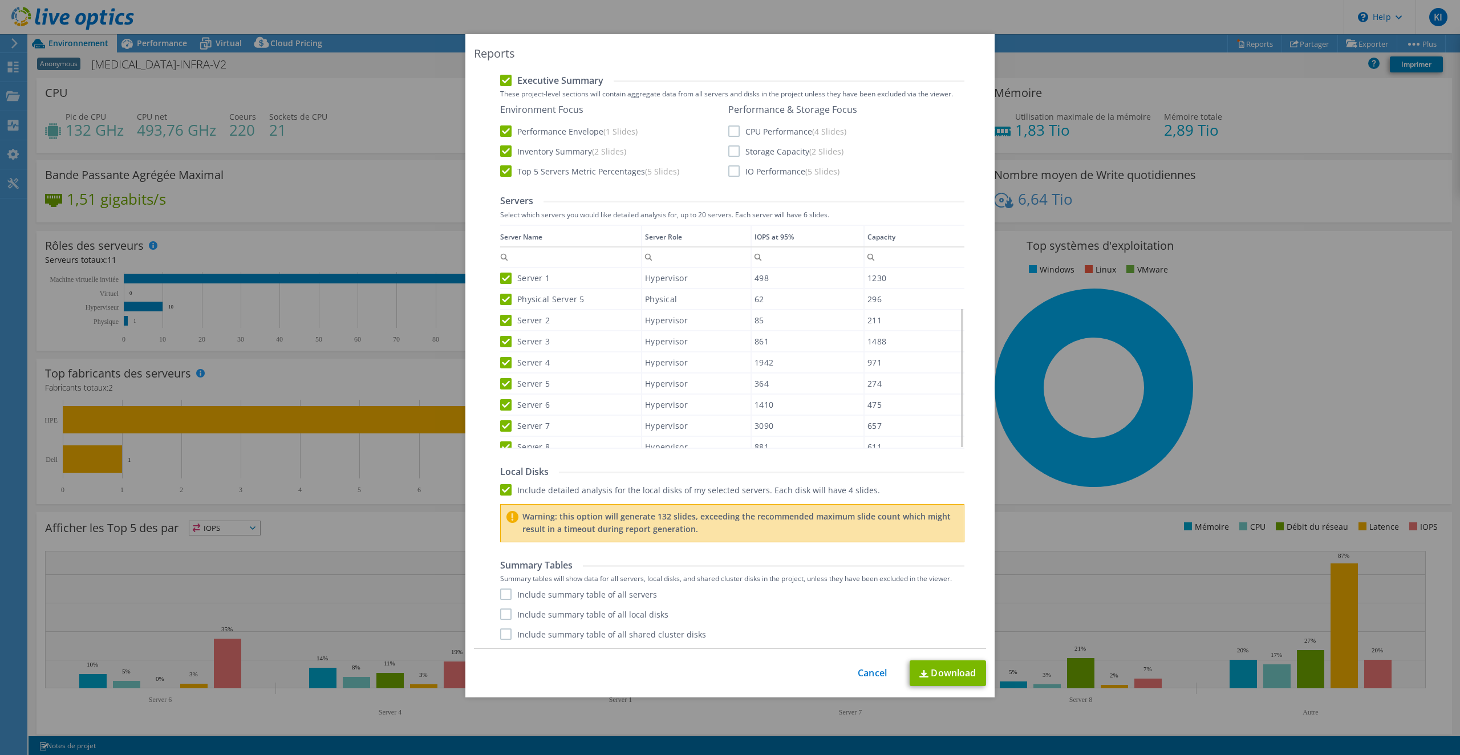
scroll to position [51, 0]
click at [506, 598] on label "Include summary table of all servers" at bounding box center [578, 593] width 157 height 11
click at [0, 0] on input "Include summary table of all servers" at bounding box center [0, 0] width 0 height 0
click at [506, 615] on label "Include summary table of all local disks" at bounding box center [584, 613] width 168 height 11
click at [0, 0] on input "Include summary table of all local disks" at bounding box center [0, 0] width 0 height 0
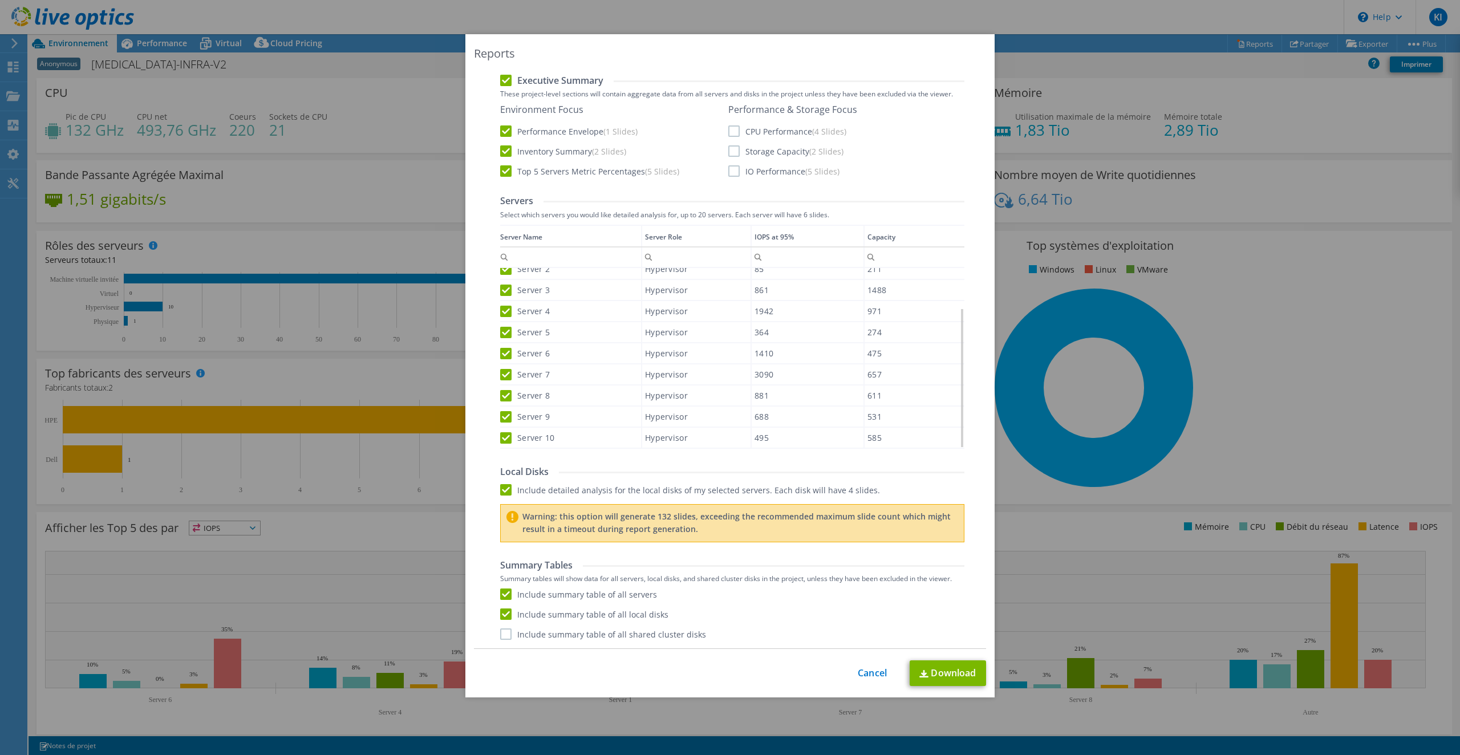
click at [500, 637] on label "Include summary table of all shared cluster disks" at bounding box center [603, 633] width 206 height 11
click at [0, 0] on input "Include summary table of all shared cluster disks" at bounding box center [0, 0] width 0 height 0
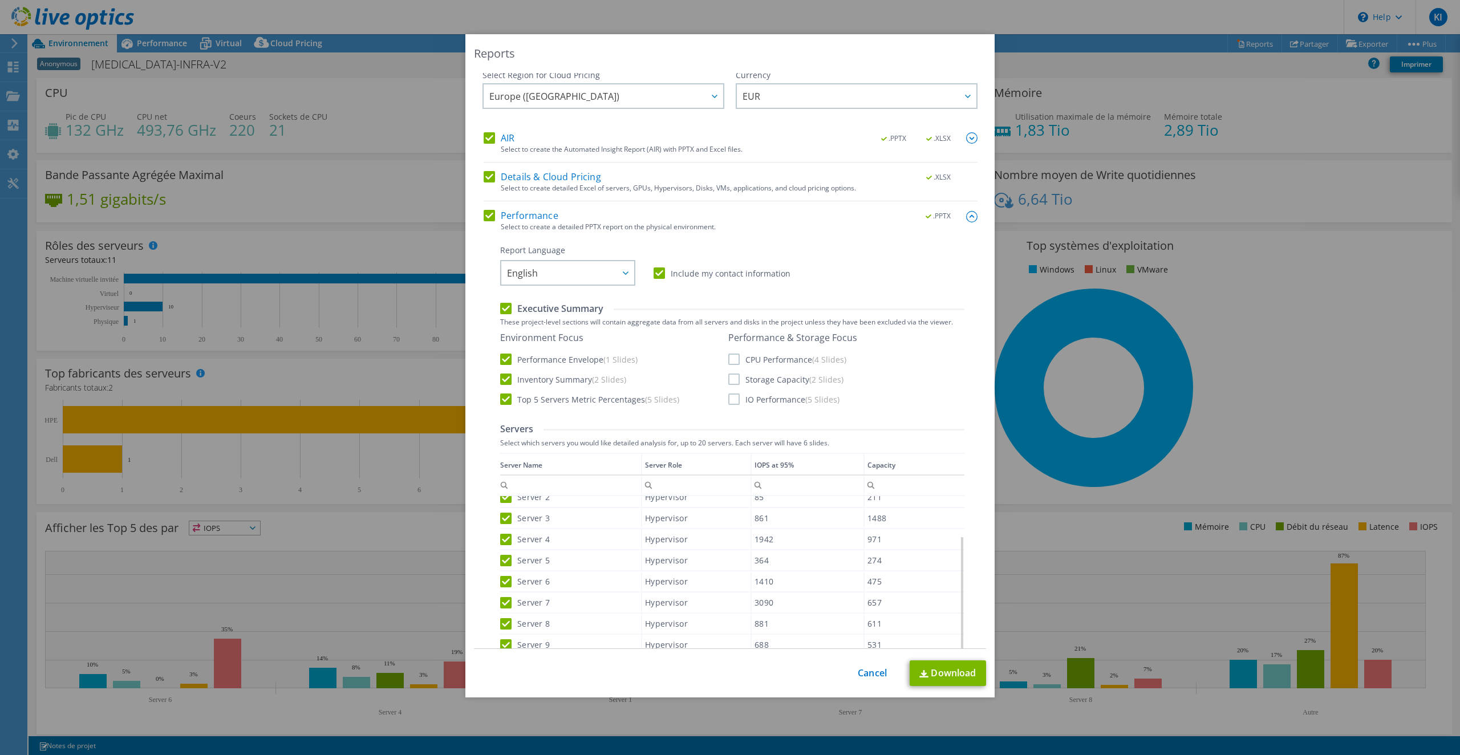
scroll to position [0, 0]
click at [966, 142] on img at bounding box center [971, 141] width 11 height 11
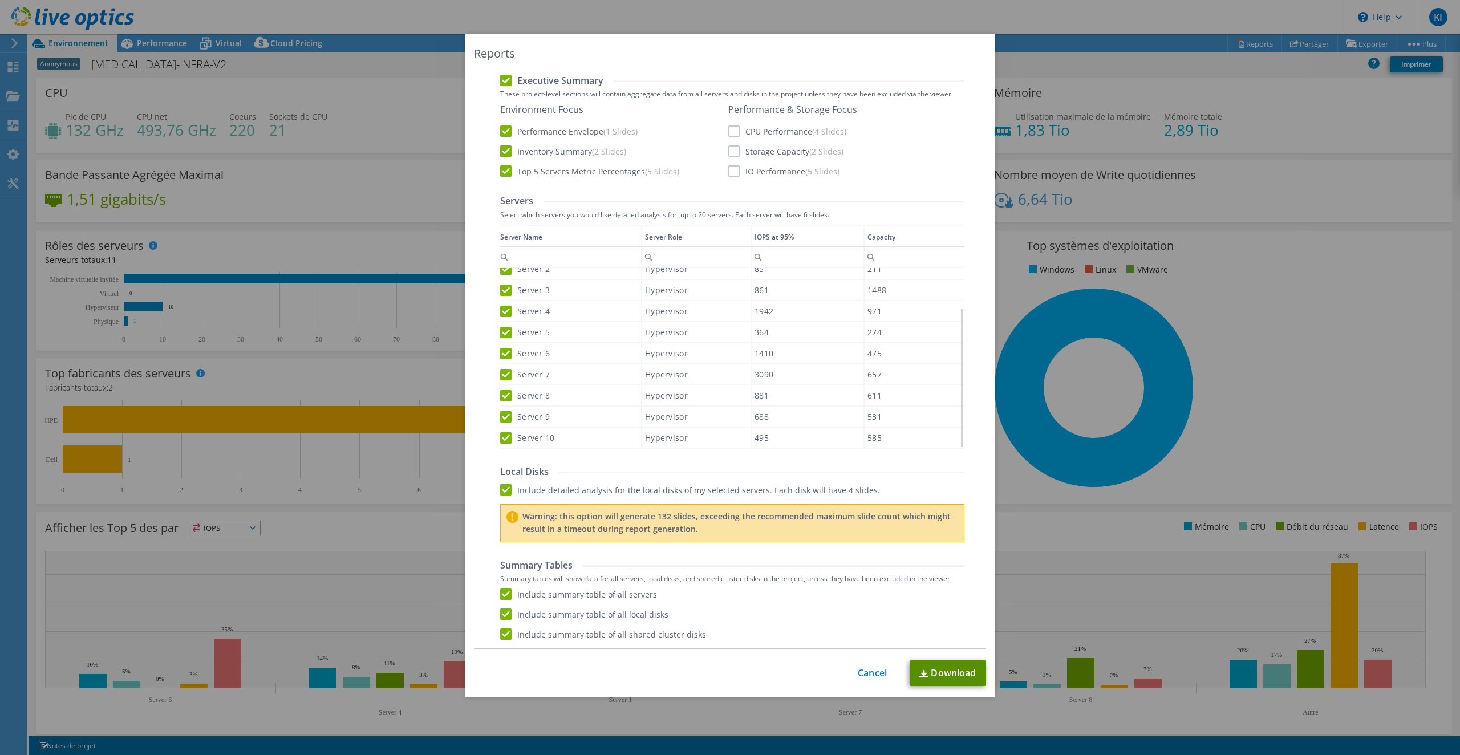
click at [947, 667] on link "Download" at bounding box center [948, 673] width 76 height 26
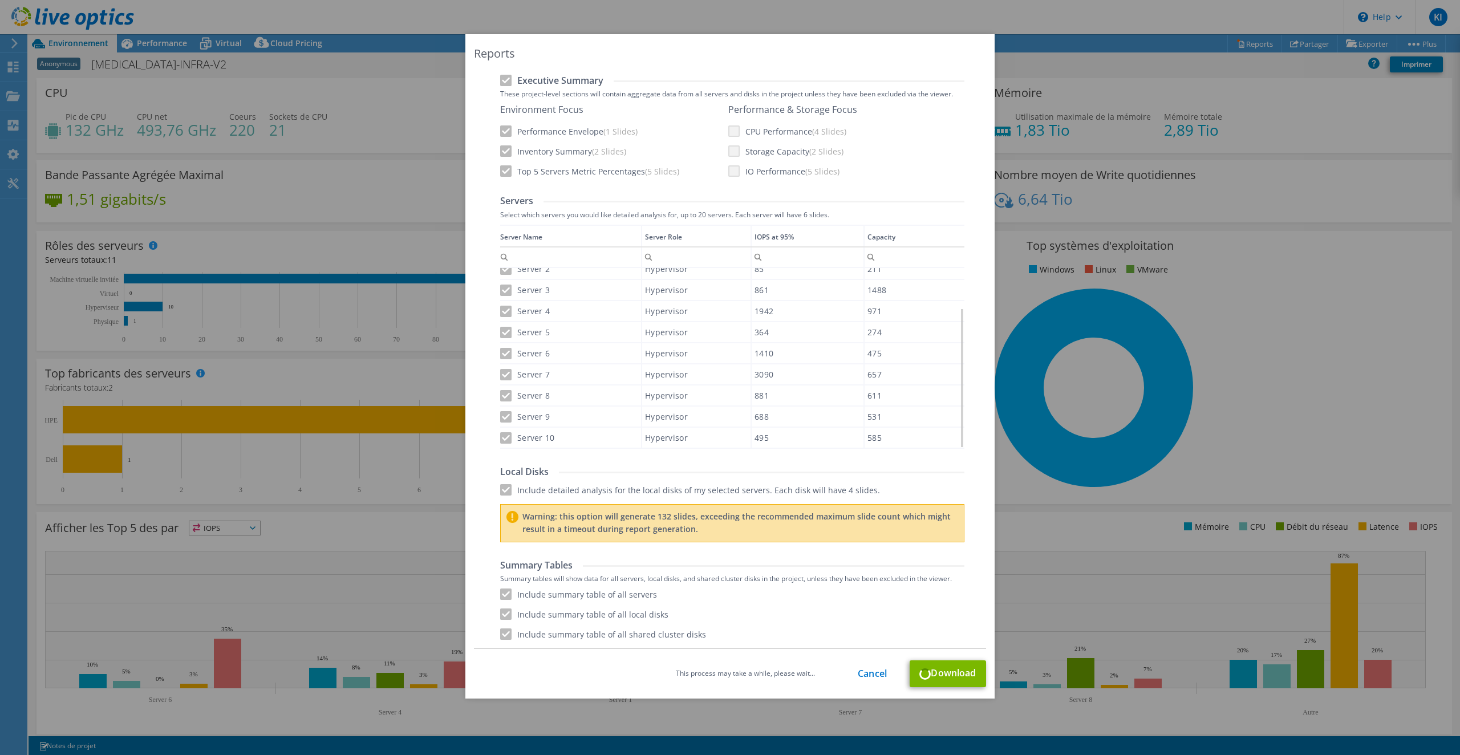
click at [501, 486] on div "Include detailed analysis for the local disks of my selected servers. Each disk…" at bounding box center [732, 489] width 464 height 11
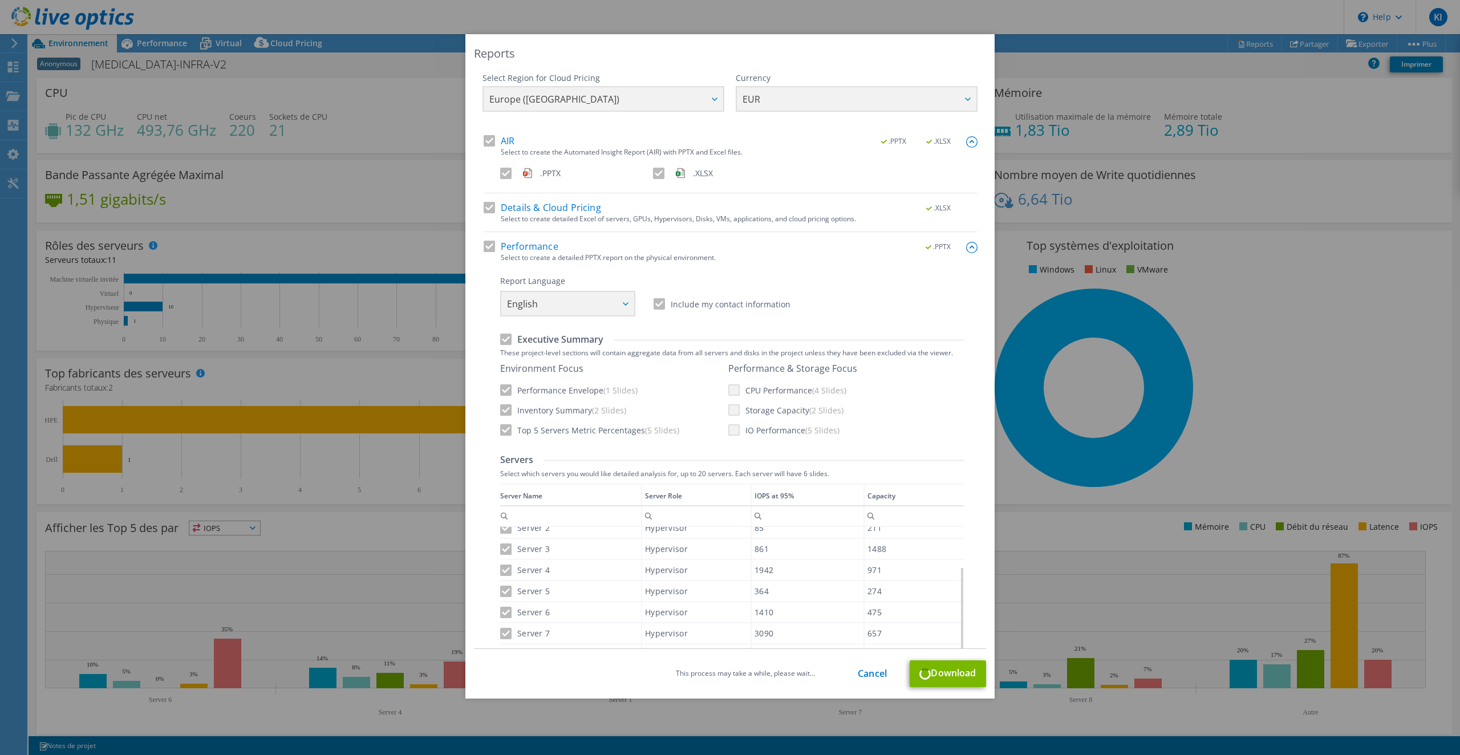
scroll to position [0, 0]
click at [874, 673] on link "Cancel" at bounding box center [872, 673] width 29 height 11
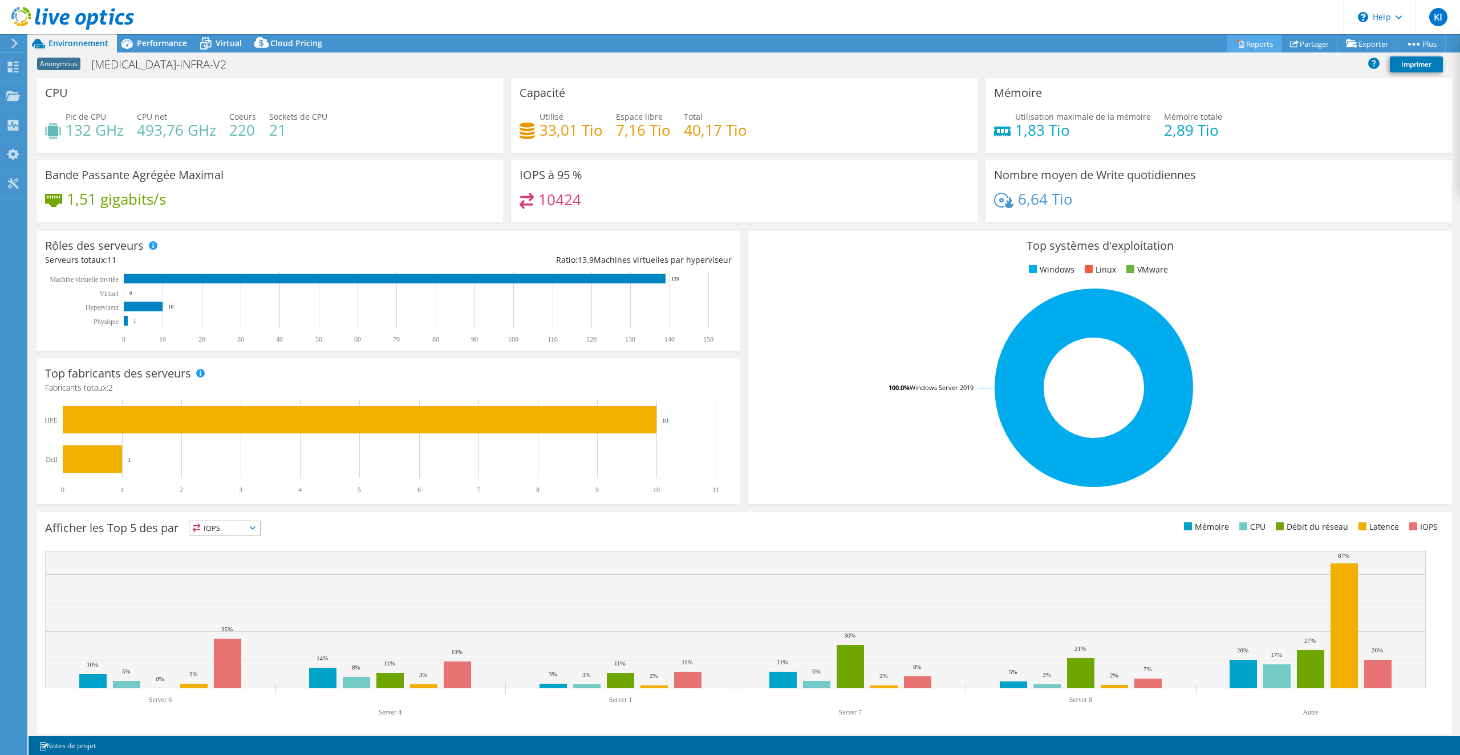
click at [1264, 41] on link "Reports" at bounding box center [1254, 44] width 55 height 18
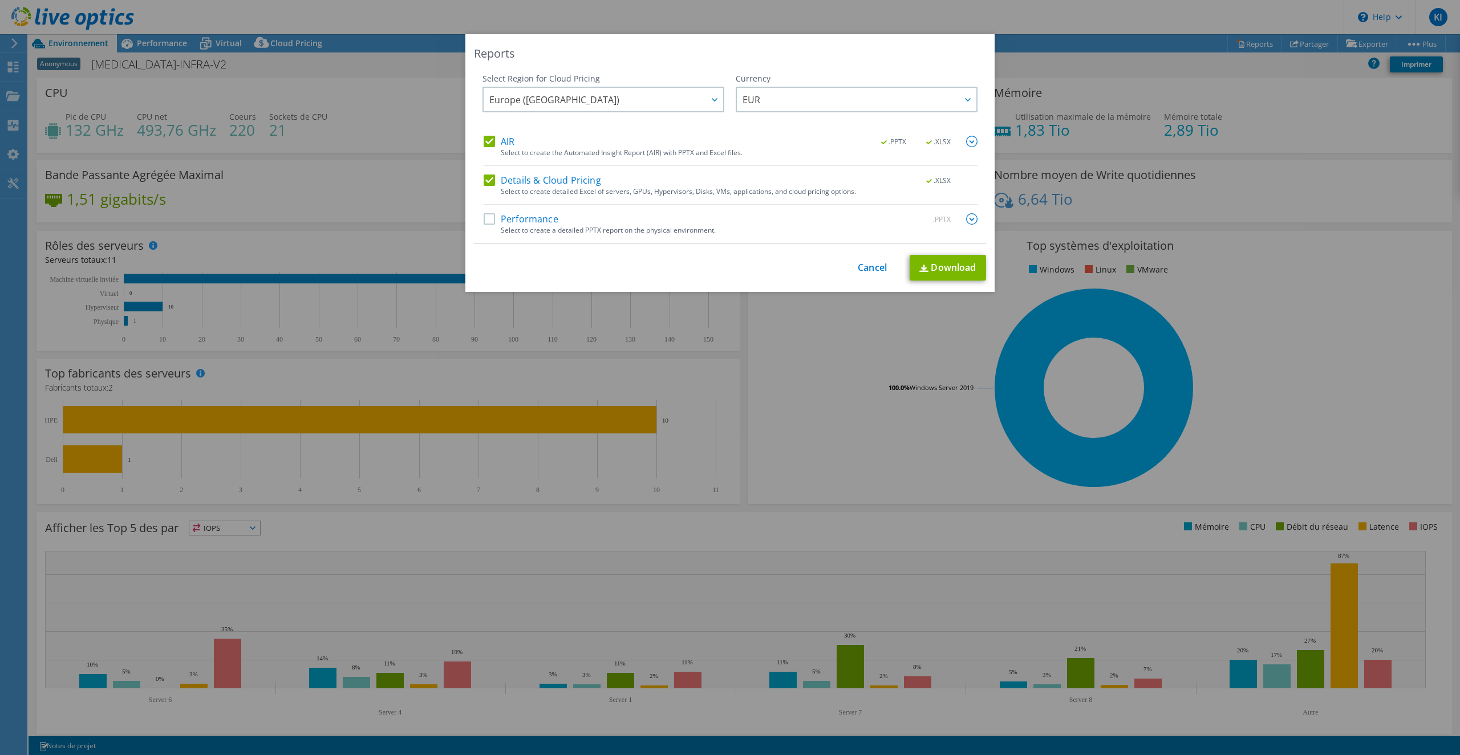
click at [492, 220] on label "Performance" at bounding box center [521, 218] width 75 height 11
click at [0, 0] on input "Performance" at bounding box center [0, 0] width 0 height 0
